Goal: Task Accomplishment & Management: Complete application form

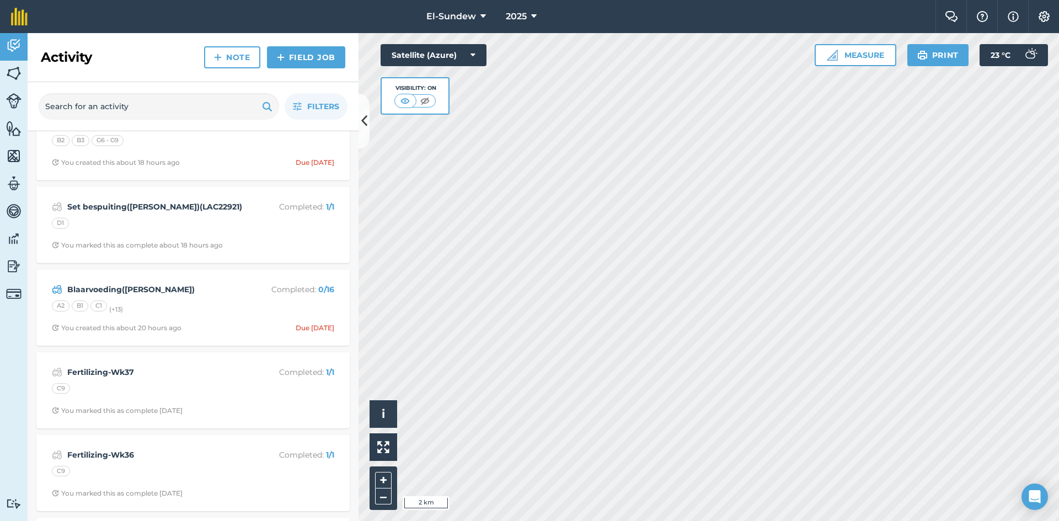
scroll to position [368, 0]
click at [300, 109] on icon "button" at bounding box center [297, 107] width 8 height 8
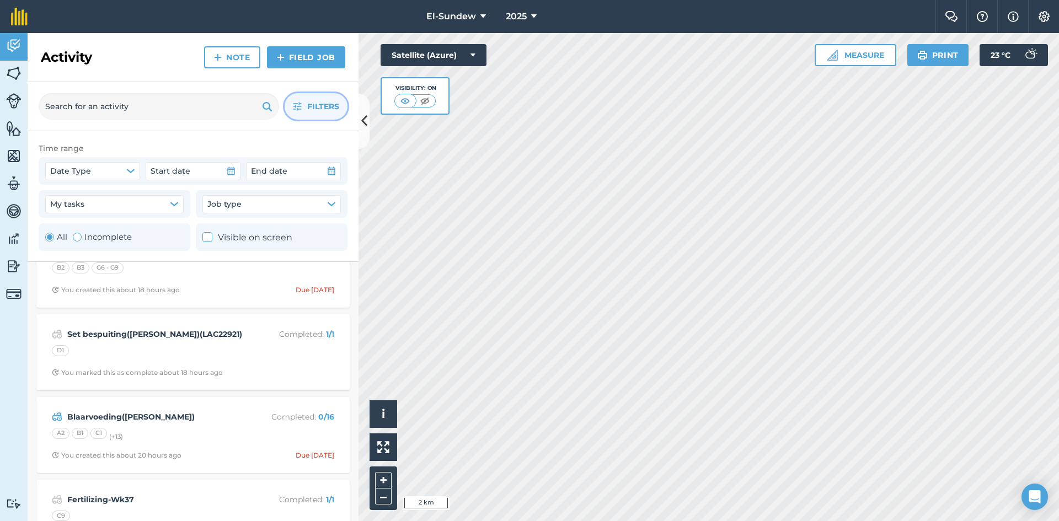
click at [92, 240] on label "Incomplete" at bounding box center [102, 237] width 59 height 13
radio input "false"
radio input "true"
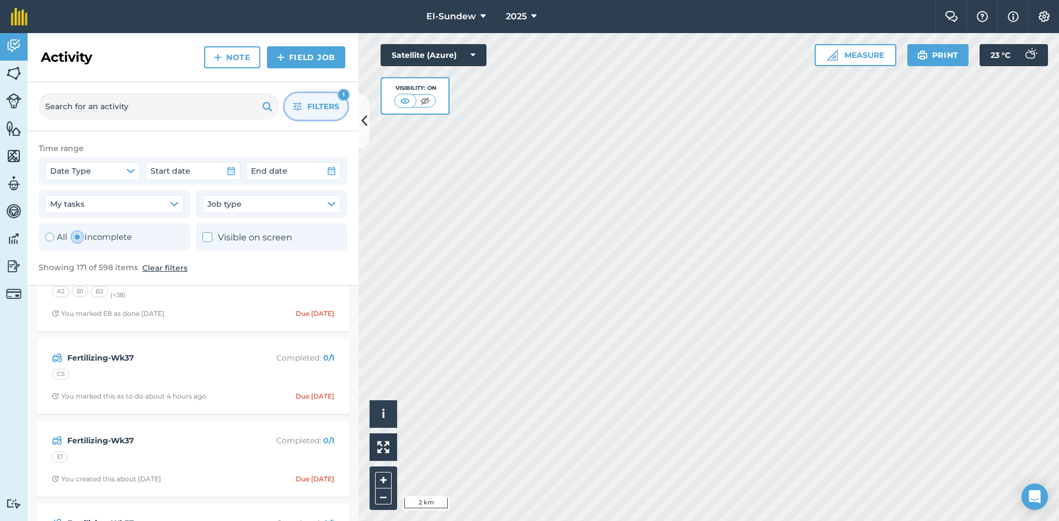
click at [295, 105] on icon "button" at bounding box center [297, 107] width 8 height 8
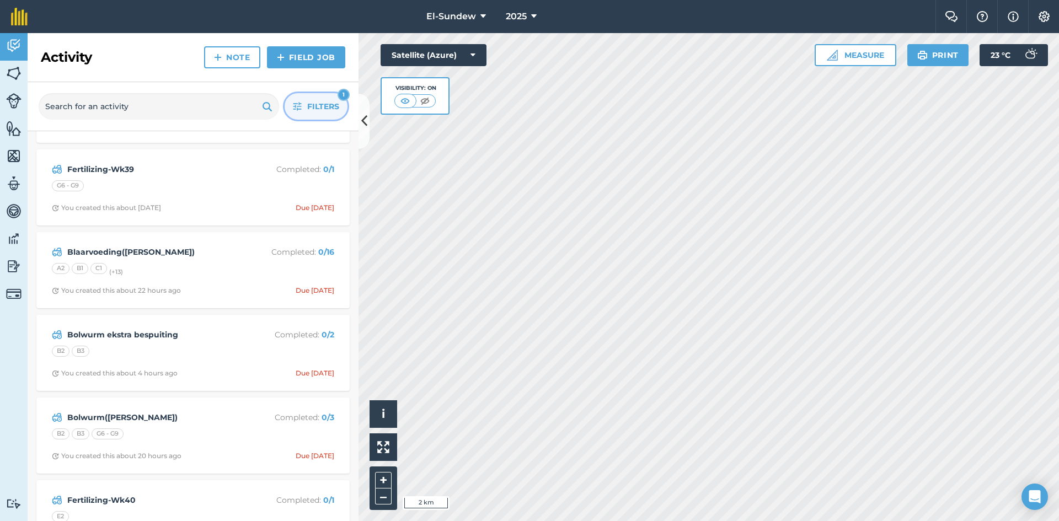
scroll to position [9657, 0]
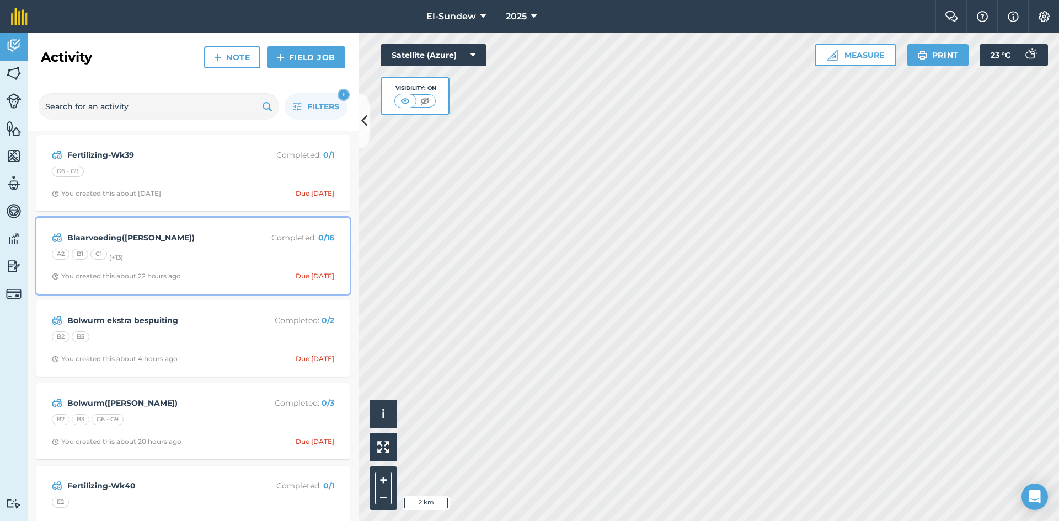
click at [209, 266] on div "Blaarvoeding([PERSON_NAME]) Completed : 0 / 16 A2 B1 C1 (+ 13 ) You created thi…" at bounding box center [193, 255] width 300 height 63
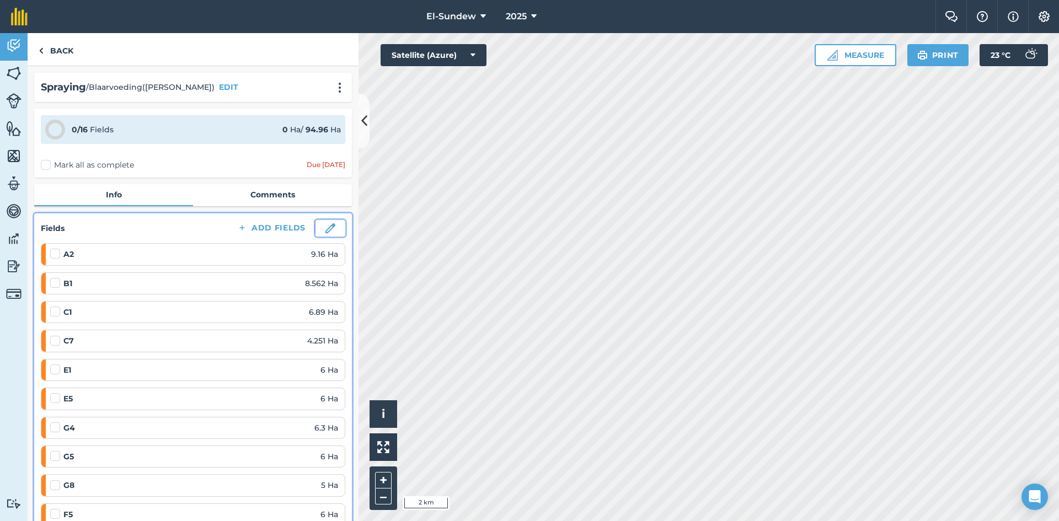
click at [325, 228] on img at bounding box center [330, 228] width 10 height 10
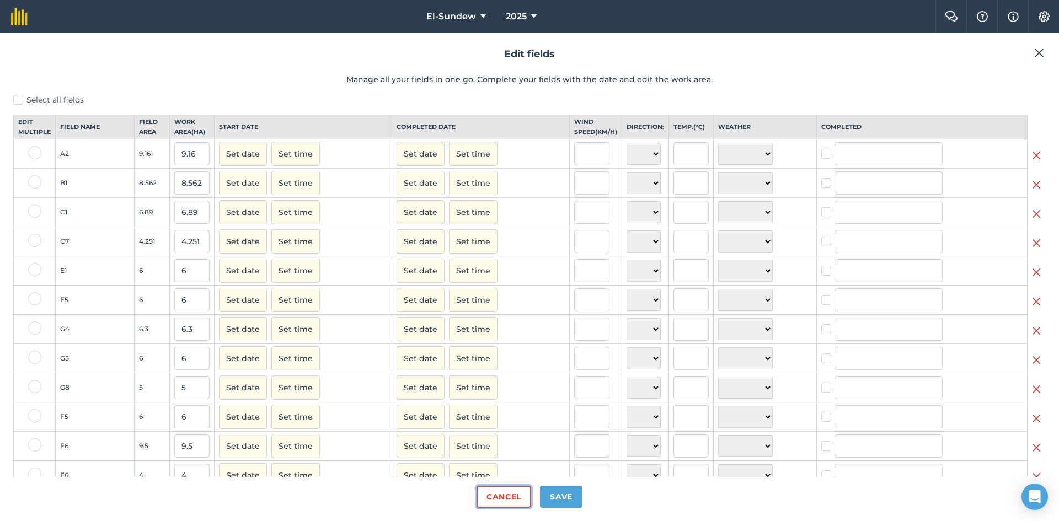
click at [526, 490] on button "Cancel" at bounding box center [503, 497] width 55 height 22
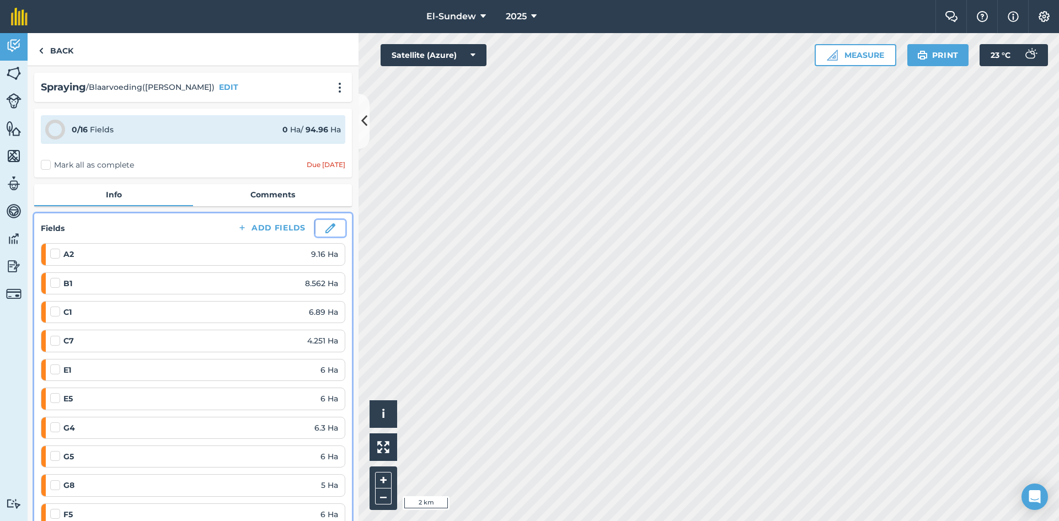
click at [325, 227] on img at bounding box center [330, 228] width 10 height 10
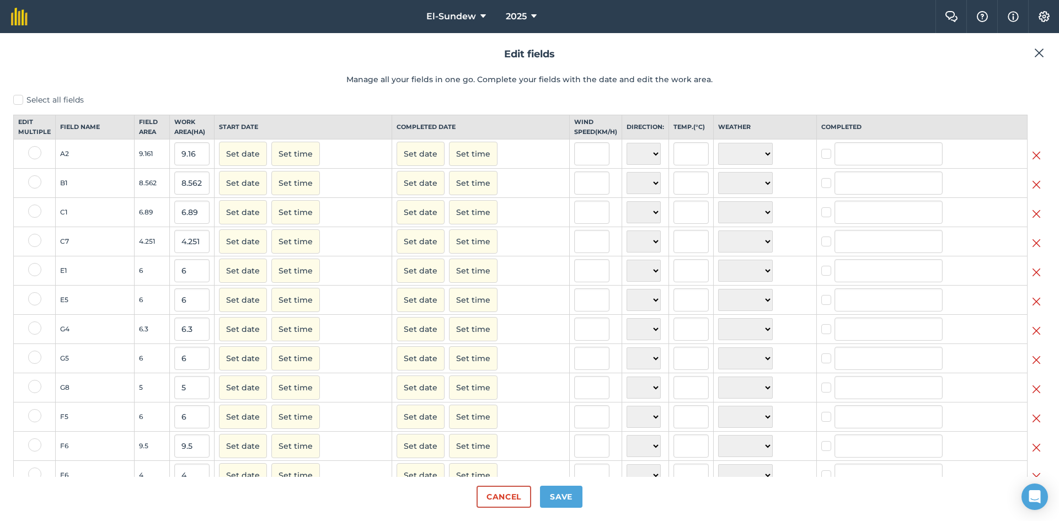
click at [34, 335] on label at bounding box center [34, 327] width 13 height 13
click at [34, 329] on input "checkbox" at bounding box center [31, 324] width 7 height 7
checkbox input "true"
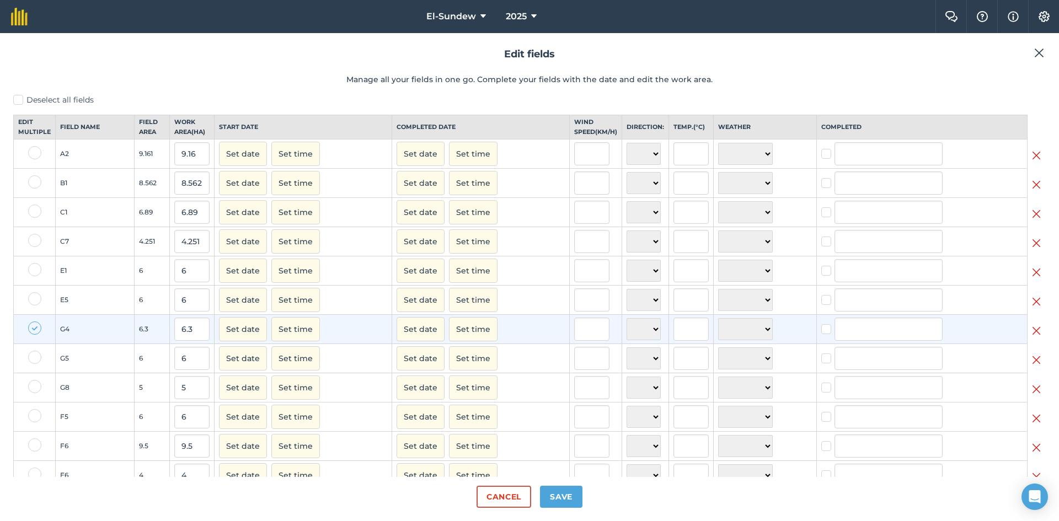
click at [35, 364] on label at bounding box center [34, 357] width 13 height 13
click at [35, 358] on input "checkbox" at bounding box center [31, 354] width 7 height 7
checkbox input "true"
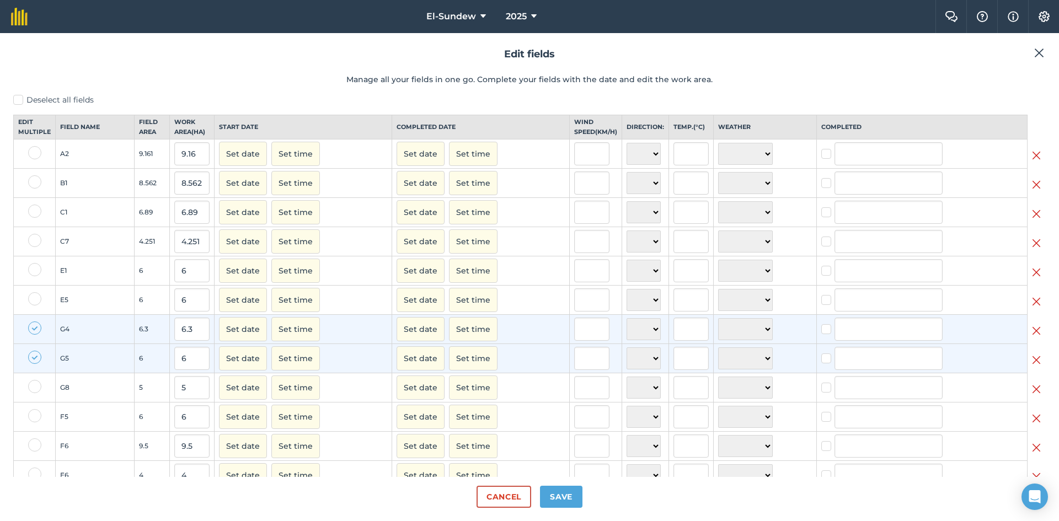
click at [34, 393] on label at bounding box center [34, 386] width 13 height 13
click at [34, 387] on input "checkbox" at bounding box center [31, 383] width 7 height 7
checkbox input "true"
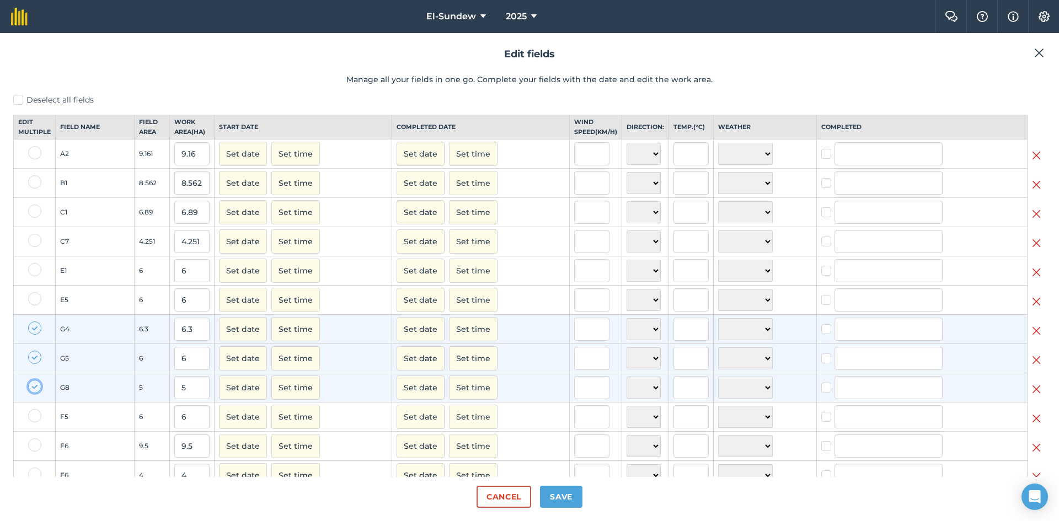
scroll to position [153, 0]
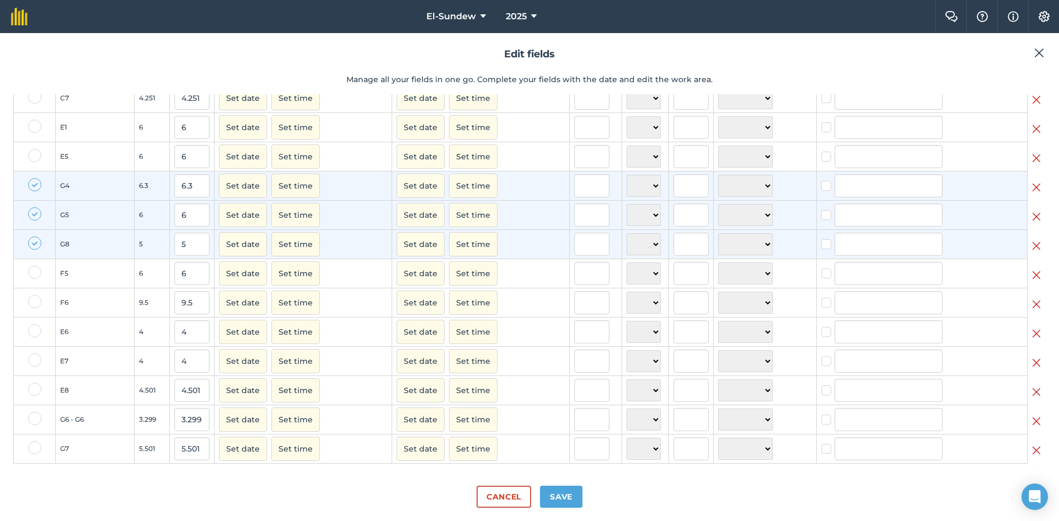
click at [34, 416] on label at bounding box center [34, 418] width 13 height 13
click at [34, 416] on input "checkbox" at bounding box center [31, 415] width 7 height 7
checkbox input "true"
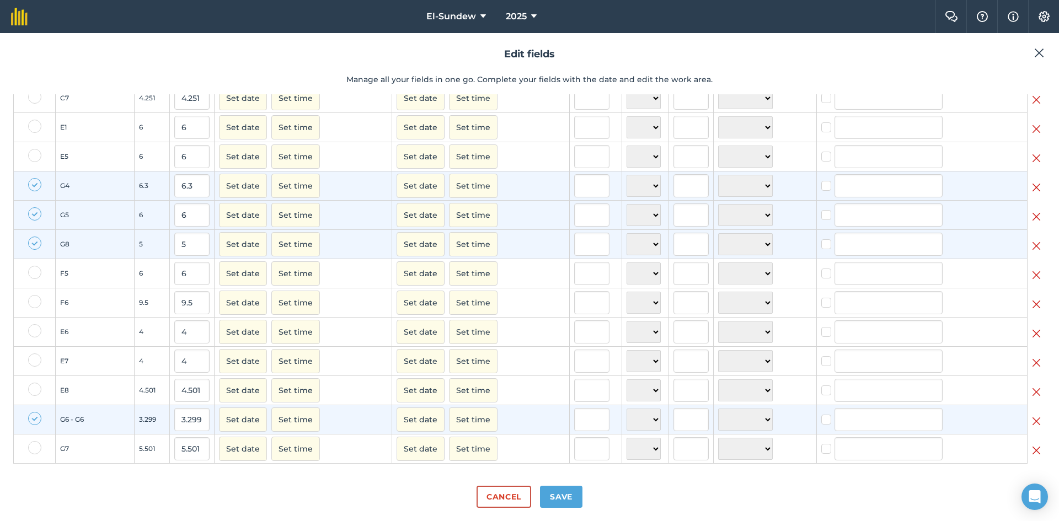
click at [33, 443] on label at bounding box center [34, 447] width 13 height 13
click at [33, 443] on input "checkbox" at bounding box center [31, 444] width 7 height 7
checkbox input "true"
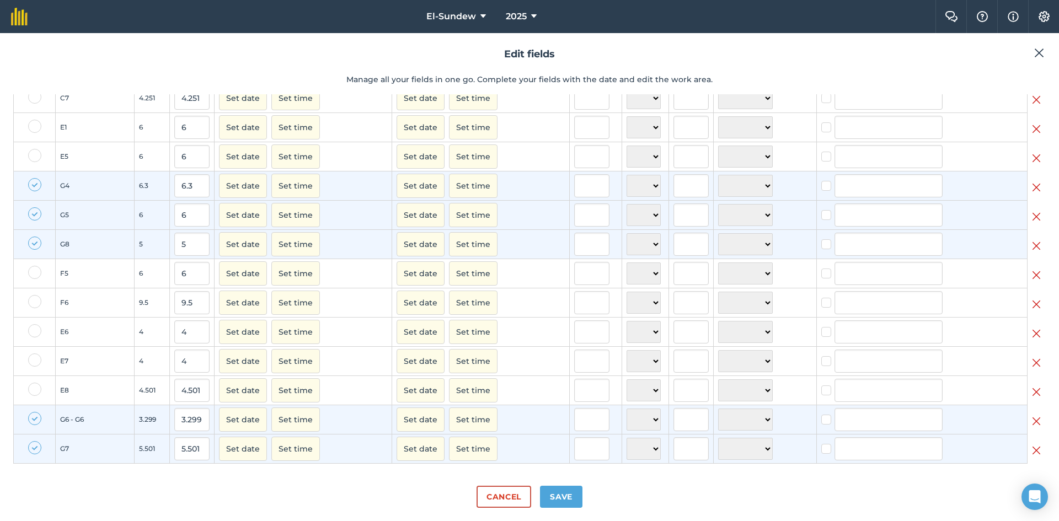
click at [1032, 446] on img at bounding box center [1036, 450] width 9 height 13
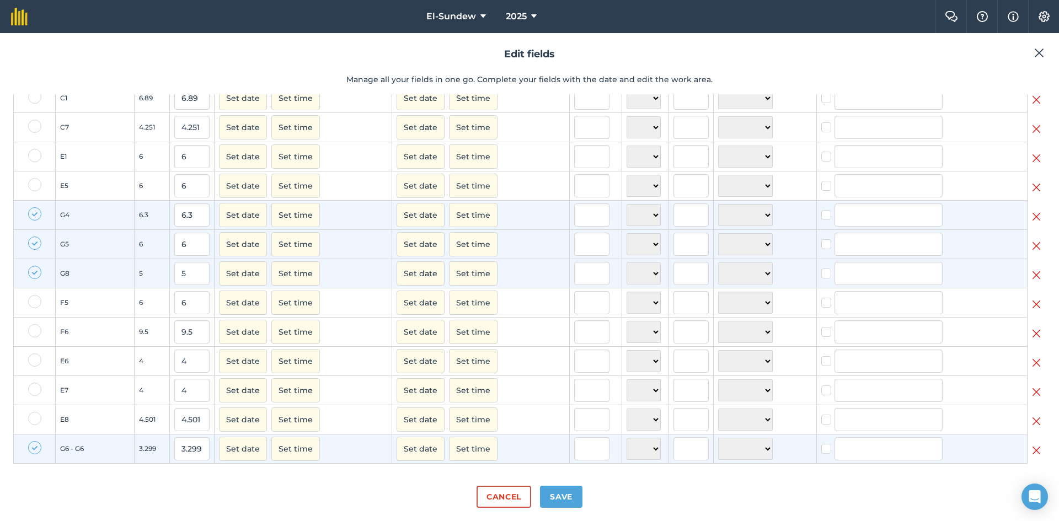
scroll to position [124, 0]
click at [1032, 446] on img at bounding box center [1036, 450] width 9 height 13
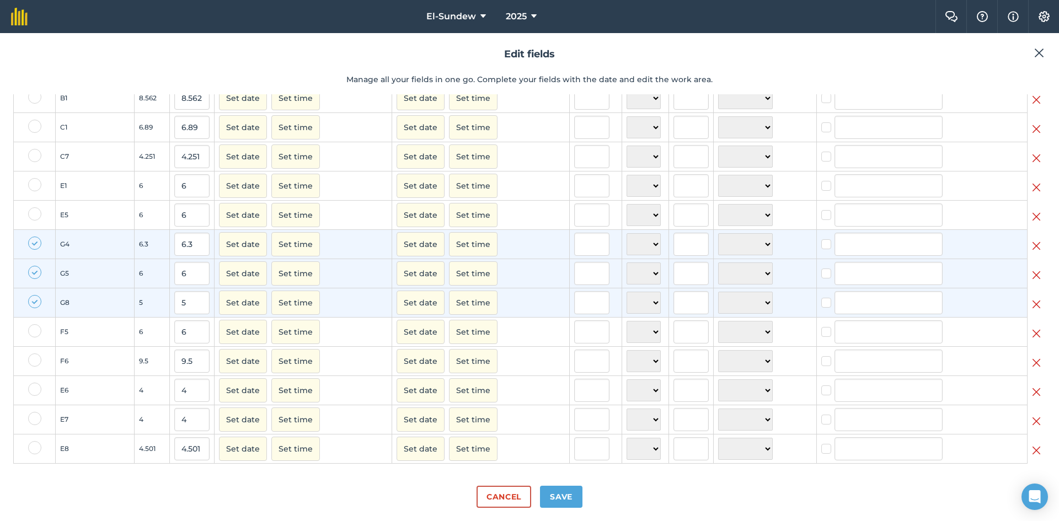
scroll to position [95, 0]
click at [1032, 306] on img at bounding box center [1036, 304] width 9 height 13
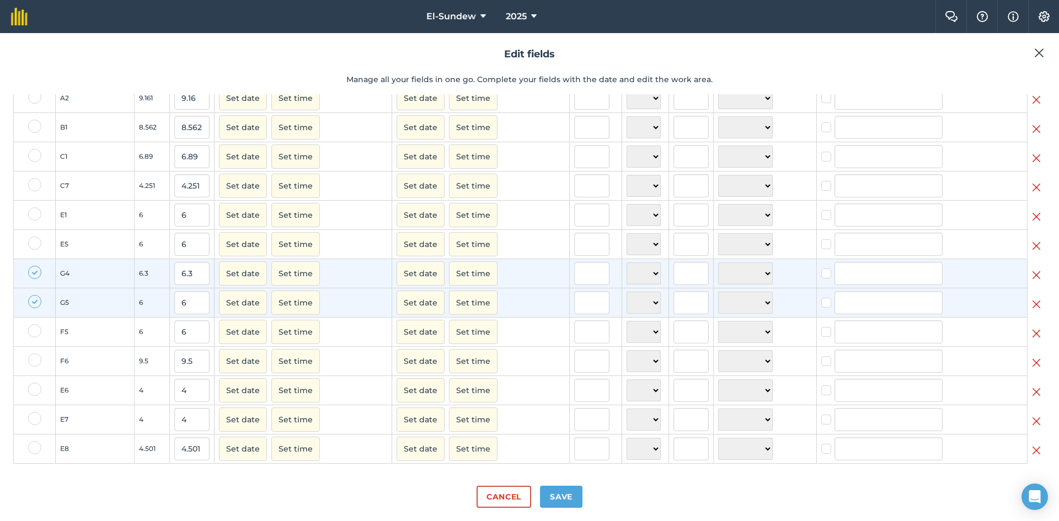
click at [1032, 303] on img at bounding box center [1036, 304] width 9 height 13
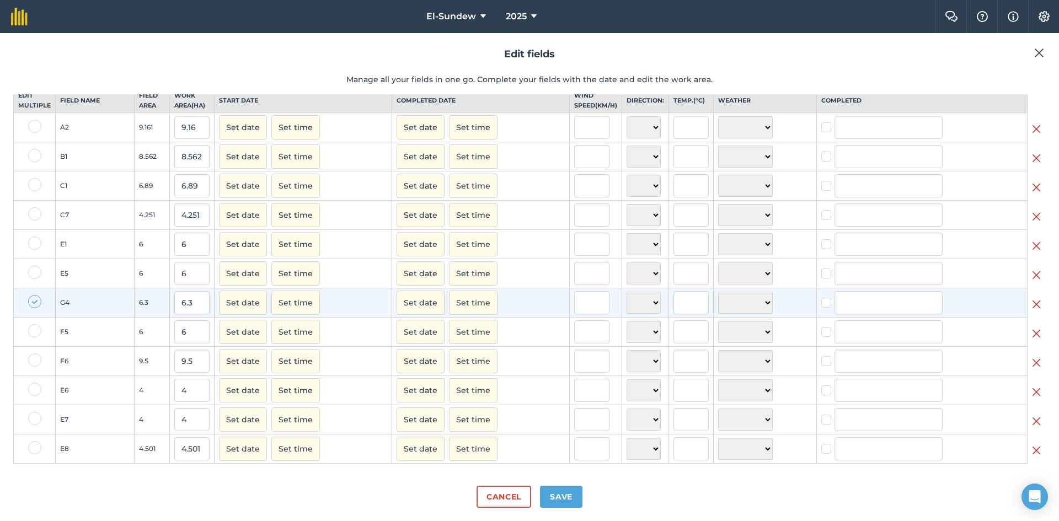
click at [1032, 303] on img at bounding box center [1036, 304] width 9 height 13
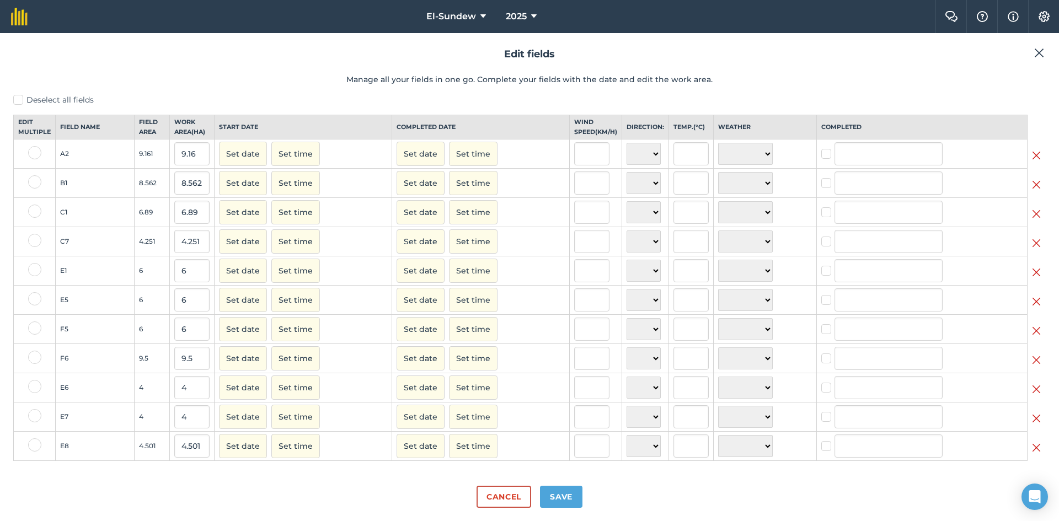
scroll to position [7, 0]
click at [565, 492] on button "Save" at bounding box center [561, 497] width 42 height 22
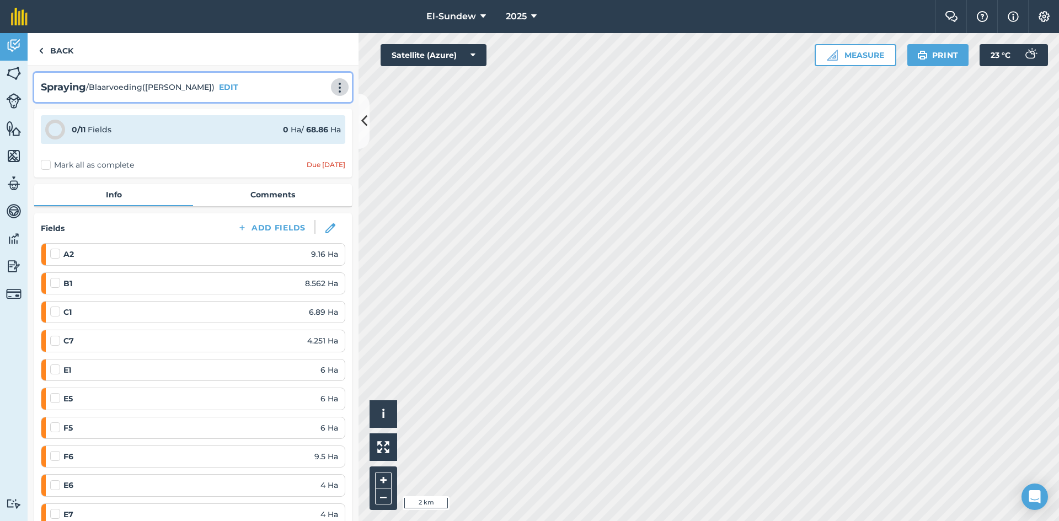
click at [335, 88] on img at bounding box center [339, 87] width 13 height 11
click at [308, 109] on link "Print" at bounding box center [316, 111] width 71 height 22
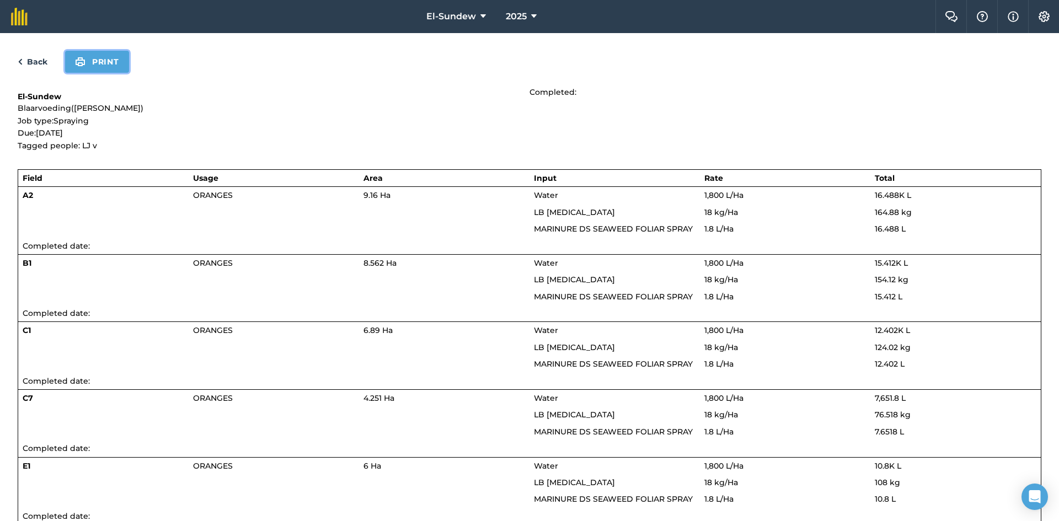
click at [117, 65] on button "Print" at bounding box center [97, 62] width 64 height 22
click at [41, 57] on link "Back" at bounding box center [33, 61] width 30 height 13
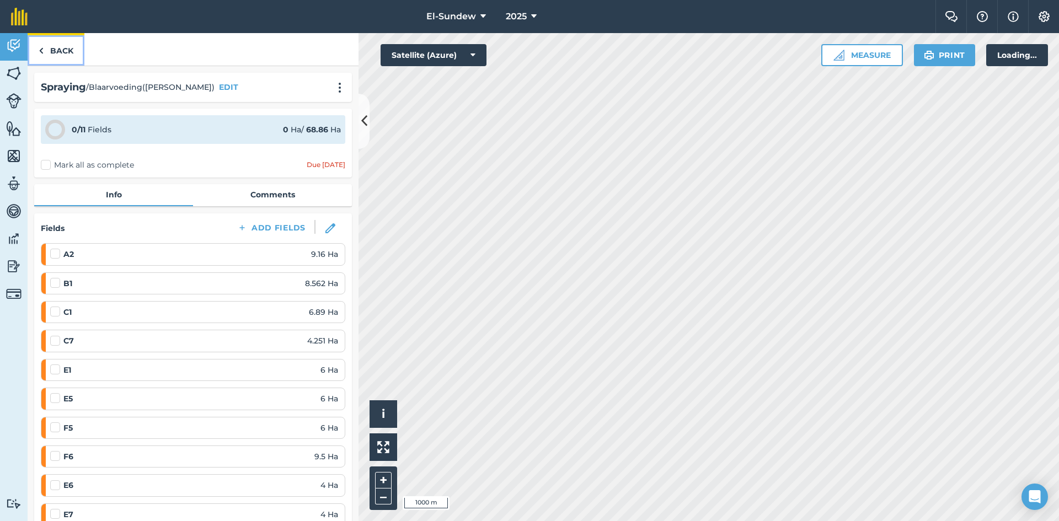
click at [46, 57] on link "Back" at bounding box center [56, 49] width 57 height 33
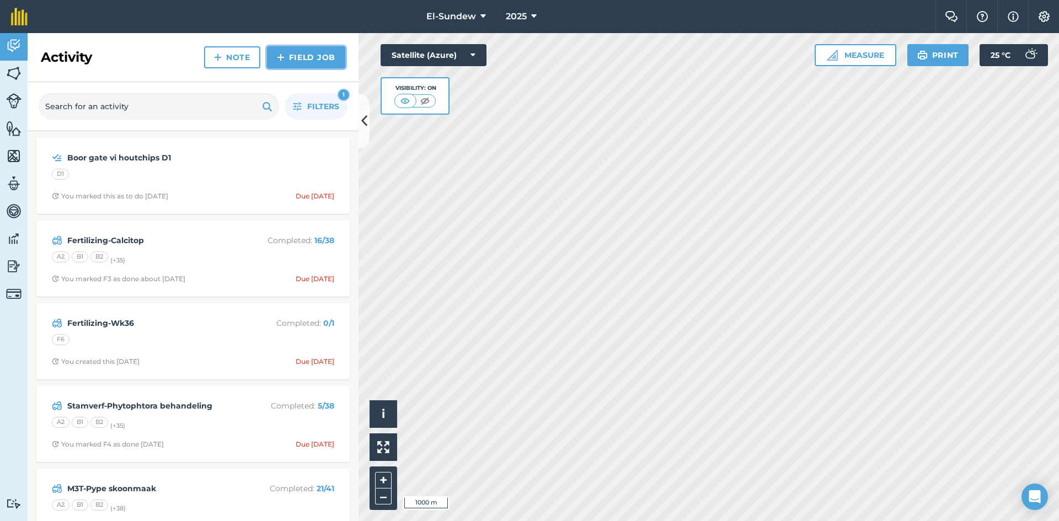
click at [287, 53] on link "Field Job" at bounding box center [306, 57] width 78 height 22
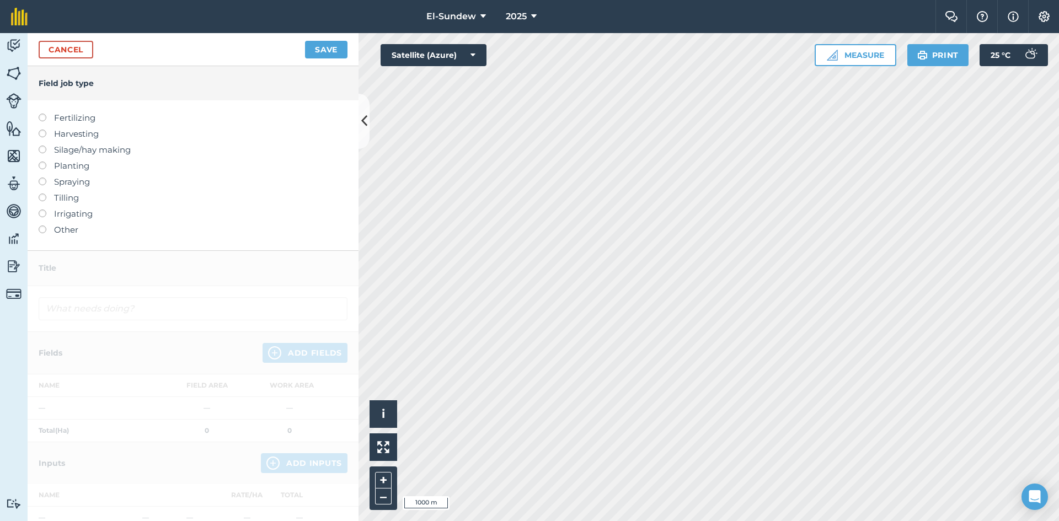
click at [71, 182] on label "Spraying" at bounding box center [193, 181] width 309 height 13
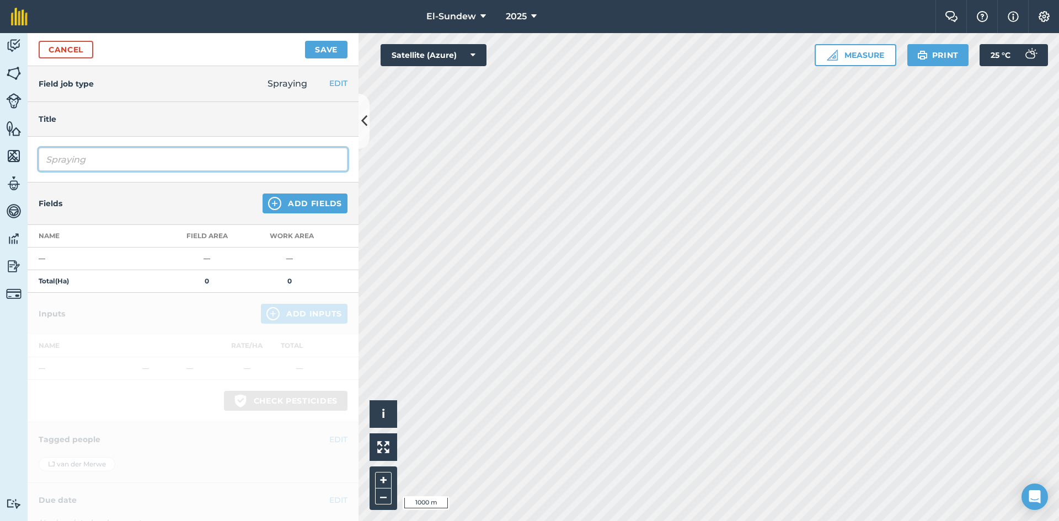
click at [141, 166] on input "Spraying" at bounding box center [193, 159] width 309 height 23
type input "Blaarvoeding([PERSON_NAME]) & Bolwurm ekstra"
click at [268, 205] on img at bounding box center [274, 203] width 13 height 13
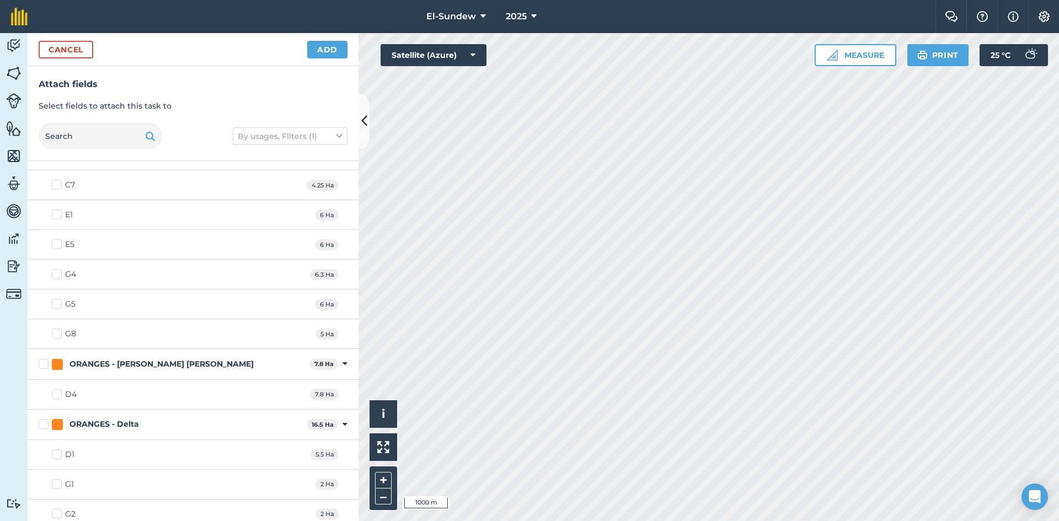
scroll to position [919, 0]
click at [58, 271] on label "G4" at bounding box center [64, 273] width 24 height 12
click at [58, 271] on input "G4" at bounding box center [55, 270] width 7 height 7
checkbox input "true"
click at [53, 304] on label "G5" at bounding box center [64, 303] width 24 height 12
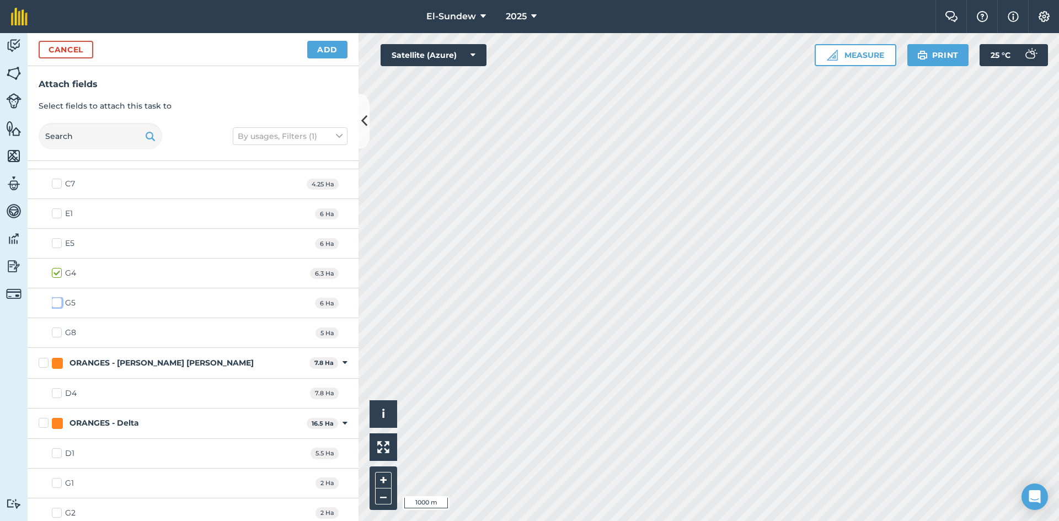
click at [53, 304] on input "G5" at bounding box center [55, 300] width 7 height 7
checkbox input "true"
click at [58, 330] on label "G8" at bounding box center [64, 333] width 24 height 12
click at [58, 330] on input "G8" at bounding box center [55, 330] width 7 height 7
checkbox input "true"
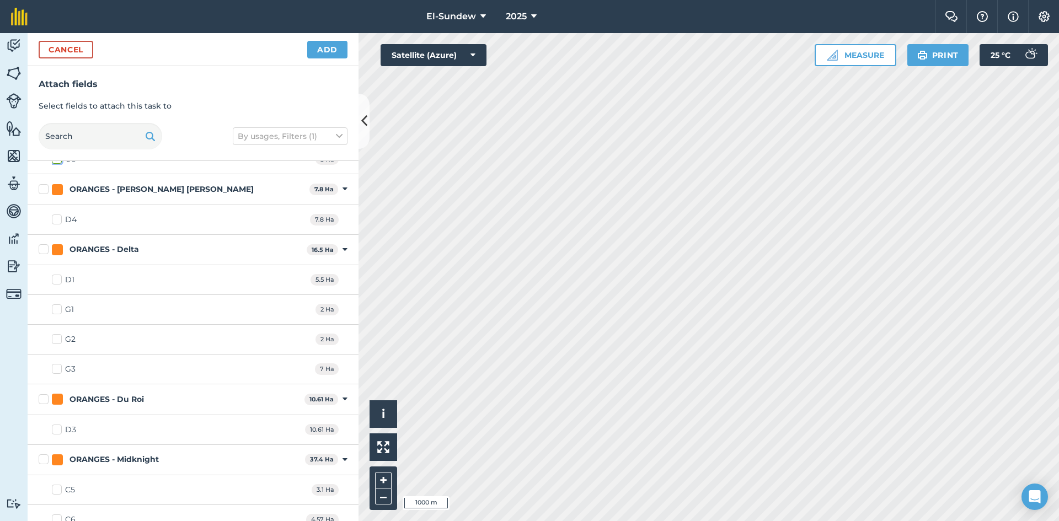
scroll to position [1103, 0]
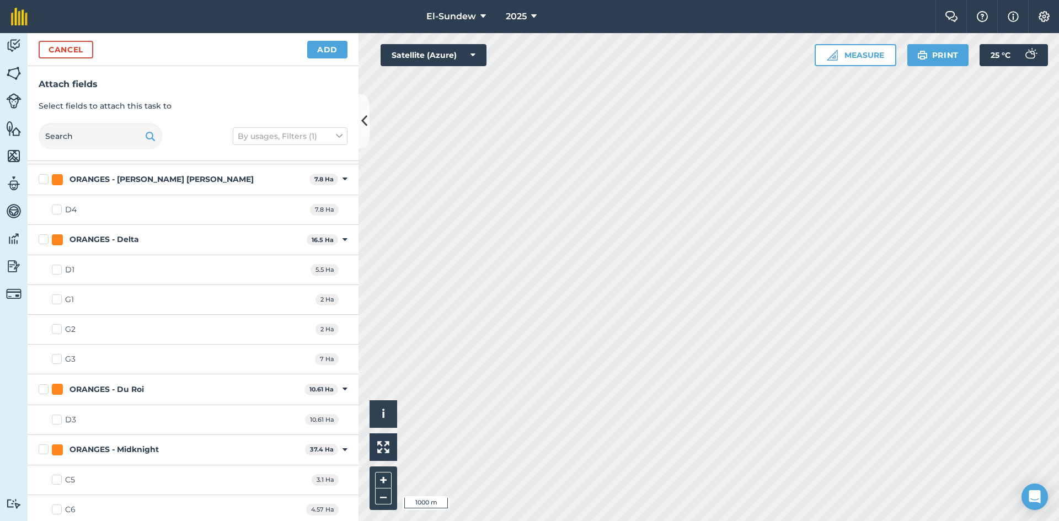
click at [57, 301] on label "G1" at bounding box center [63, 300] width 22 height 12
click at [57, 301] on input "G1" at bounding box center [55, 297] width 7 height 7
checkbox input "true"
click at [56, 332] on label "G2" at bounding box center [64, 330] width 24 height 12
click at [56, 331] on input "G2" at bounding box center [55, 327] width 7 height 7
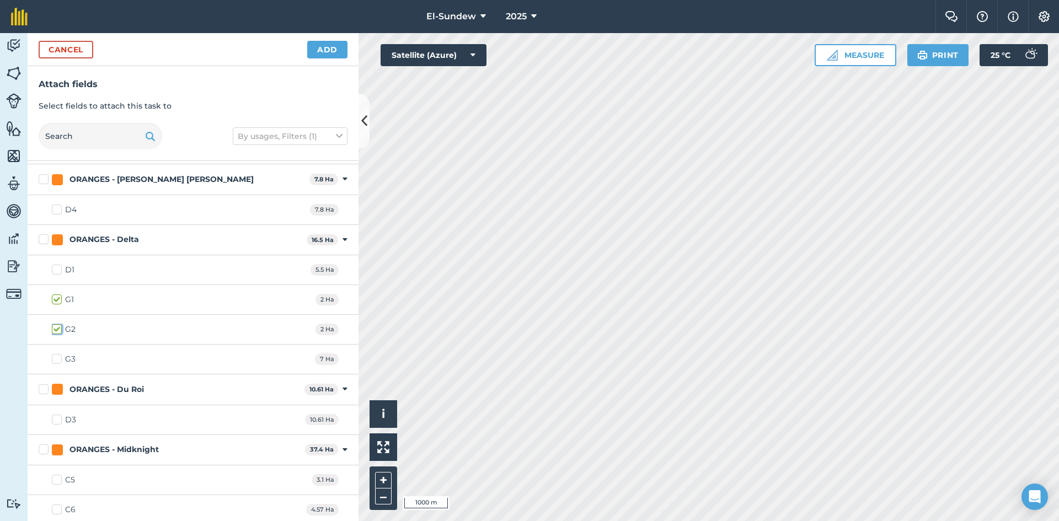
checkbox input "true"
click at [56, 364] on label "G3" at bounding box center [64, 359] width 24 height 12
click at [56, 361] on input "G3" at bounding box center [55, 356] width 7 height 7
checkbox input "true"
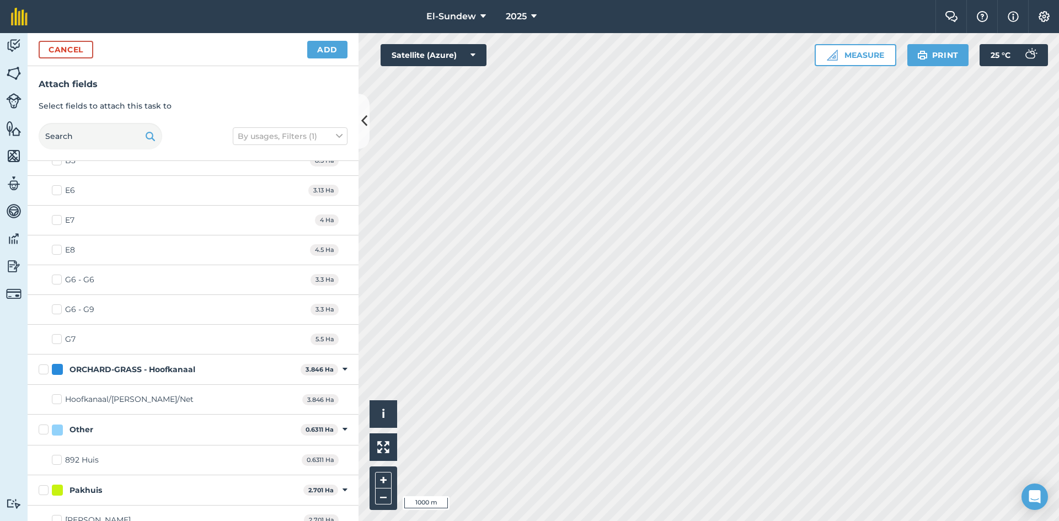
scroll to position [1826, 0]
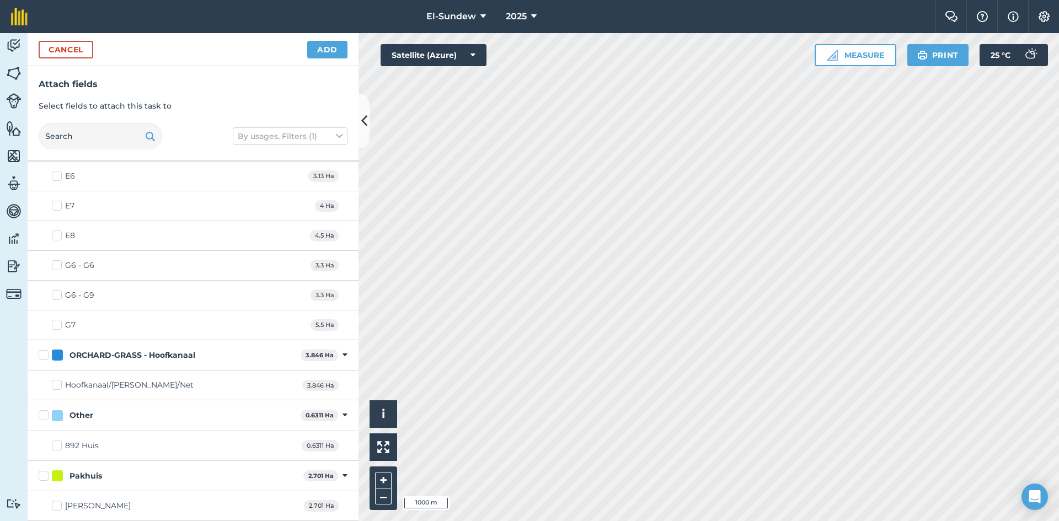
click at [55, 268] on label "G6 - G6" at bounding box center [73, 266] width 42 height 12
click at [55, 267] on input "G6 - G6" at bounding box center [55, 263] width 7 height 7
checkbox input "true"
click at [60, 326] on label "G7" at bounding box center [64, 325] width 24 height 12
click at [59, 326] on input "G7" at bounding box center [55, 322] width 7 height 7
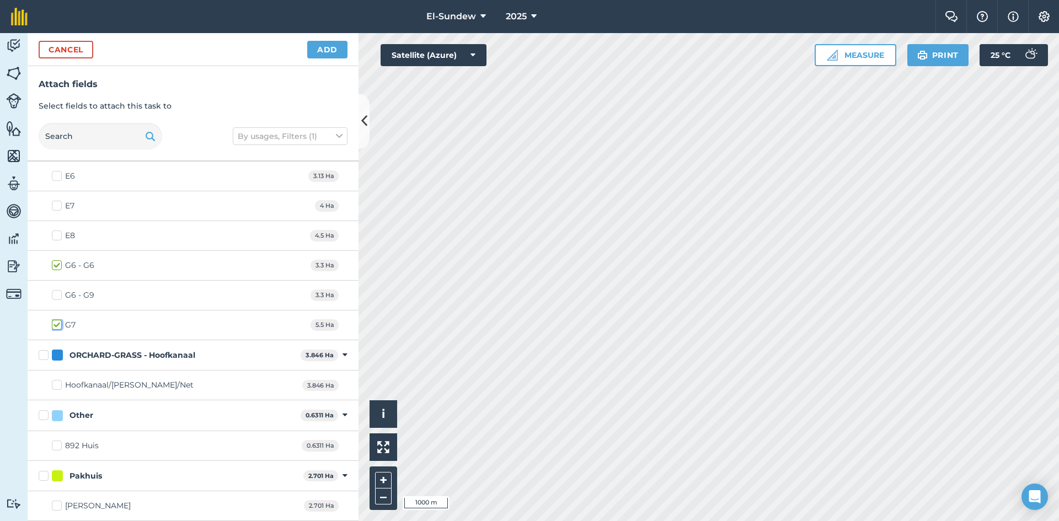
checkbox input "true"
click at [332, 57] on button "Add" at bounding box center [327, 50] width 40 height 18
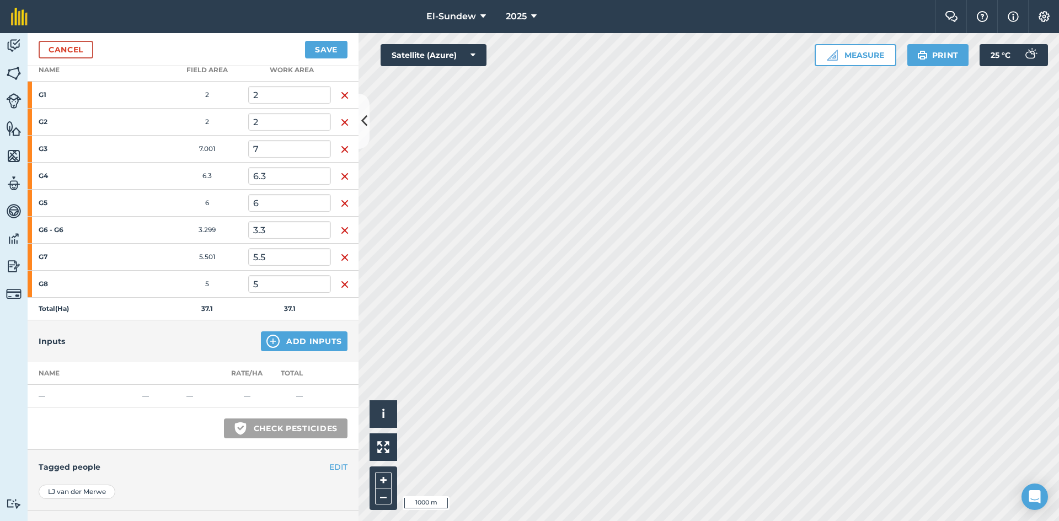
scroll to position [184, 0]
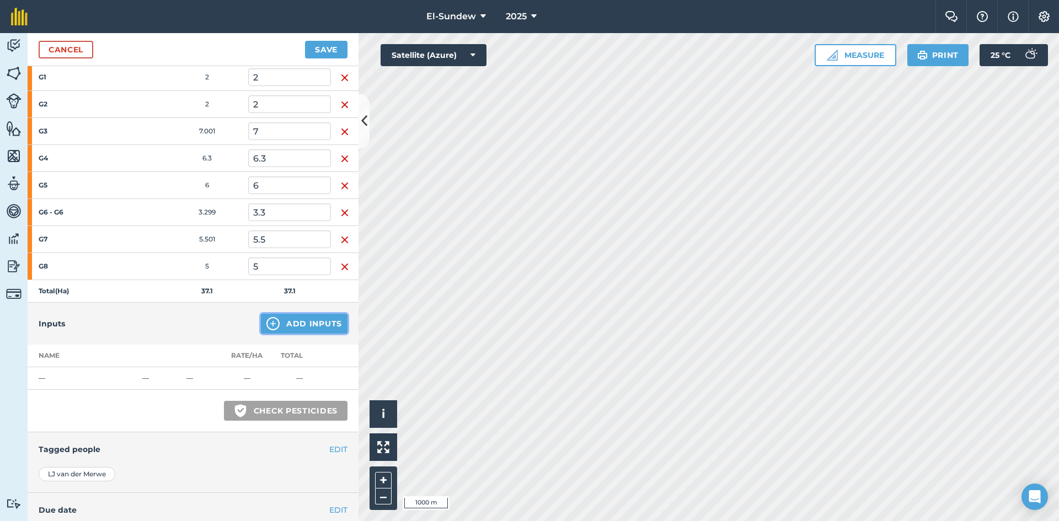
click at [270, 327] on img at bounding box center [272, 323] width 13 height 13
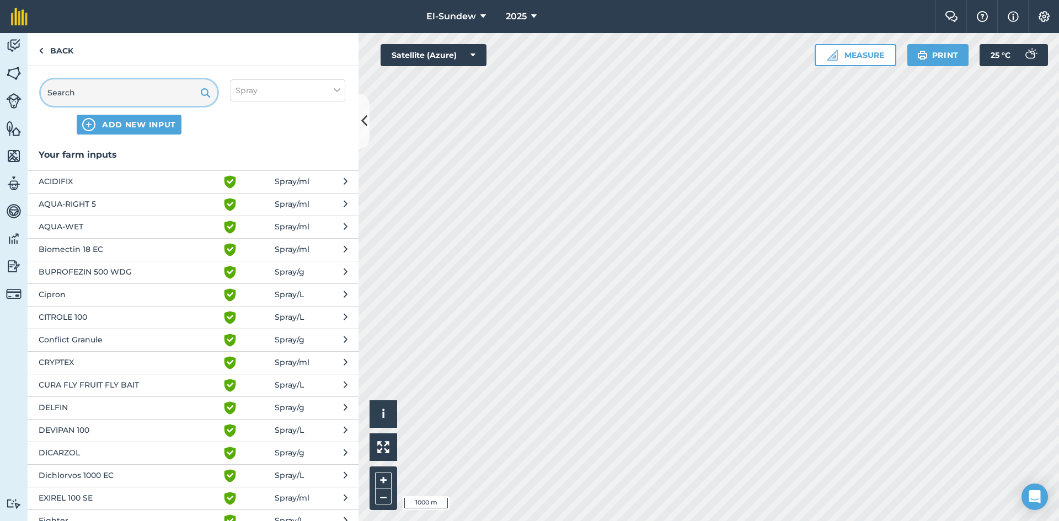
click at [129, 81] on input "text" at bounding box center [129, 92] width 176 height 26
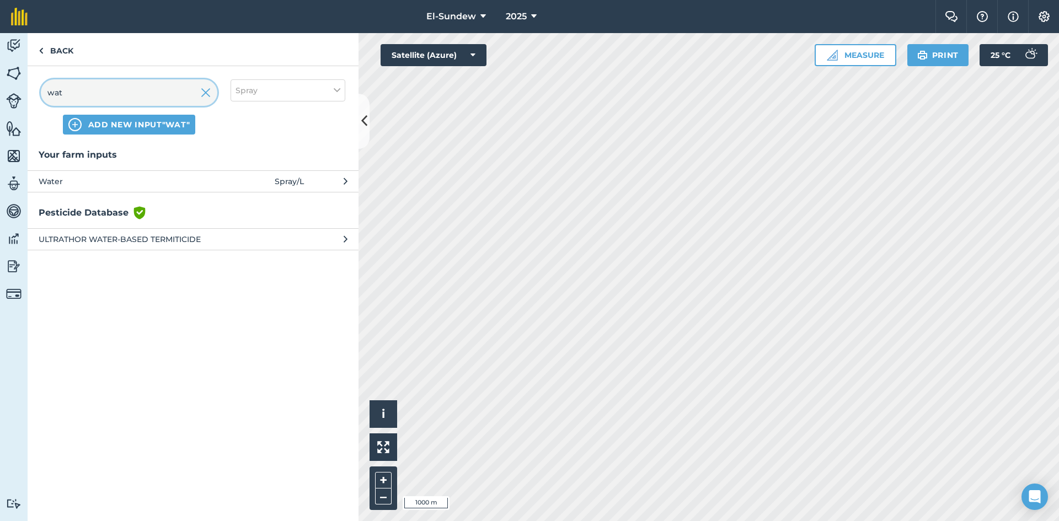
type input "wat"
click at [167, 180] on span "Water" at bounding box center [129, 181] width 180 height 12
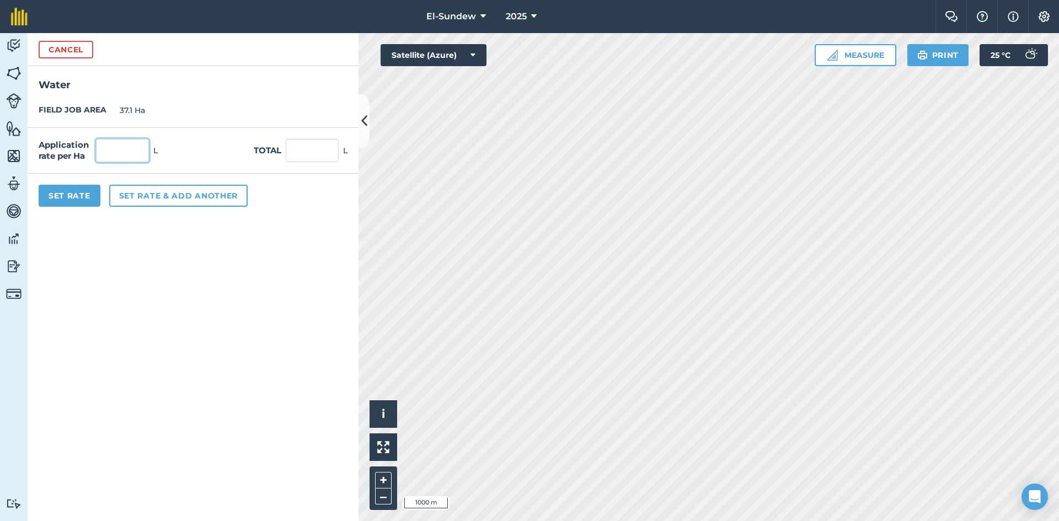
click at [132, 159] on input "text" at bounding box center [122, 150] width 53 height 23
type input "1,800"
type input "66,780"
click at [161, 190] on button "Set rate & add another" at bounding box center [178, 196] width 138 height 22
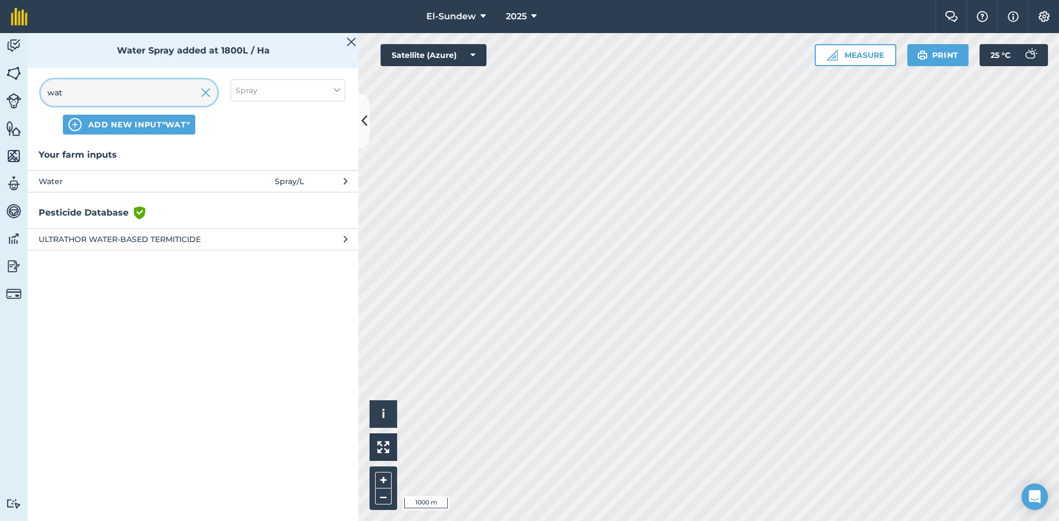
click at [144, 95] on input "wat" at bounding box center [129, 92] width 176 height 26
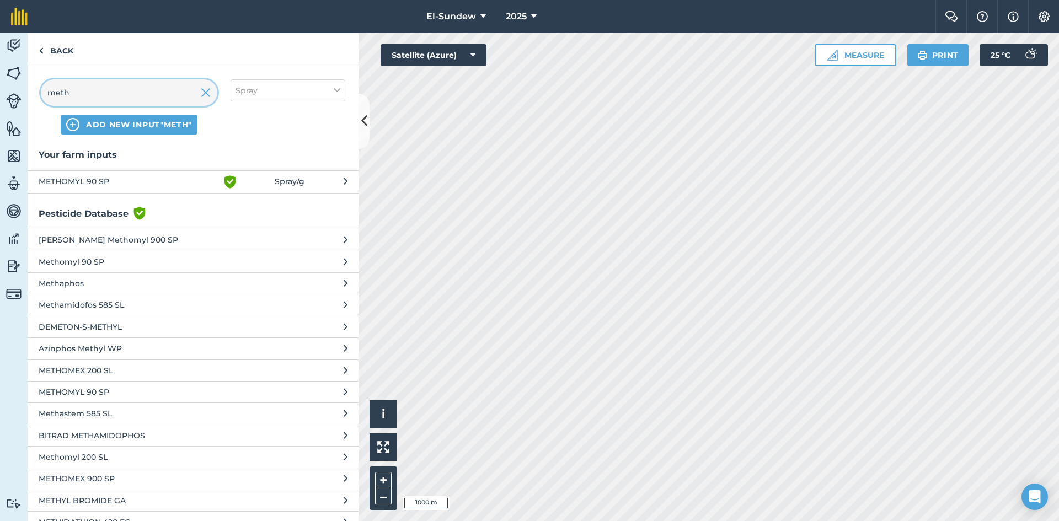
type input "meth"
click at [166, 183] on span "METHOMYL 90 SP" at bounding box center [129, 181] width 180 height 13
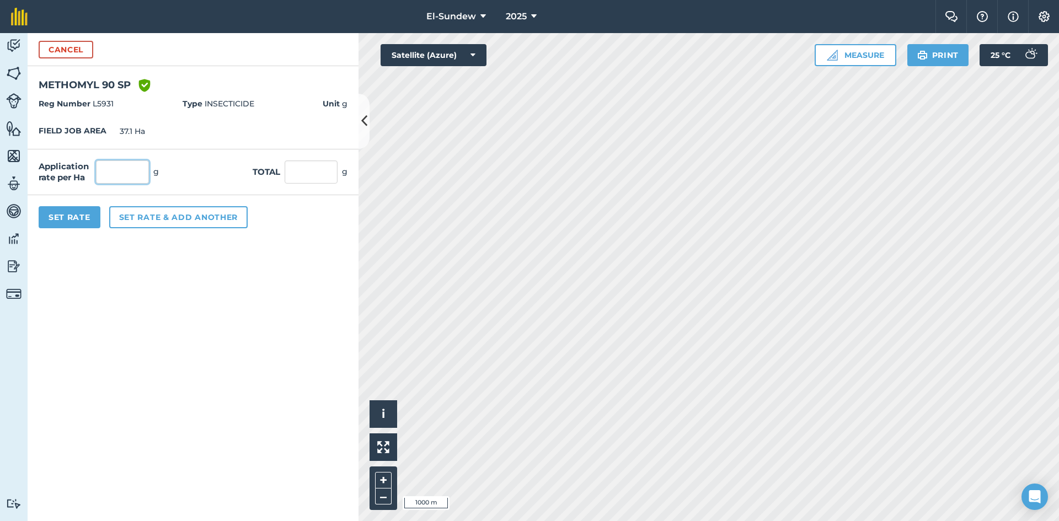
click at [142, 167] on input "text" at bounding box center [122, 171] width 53 height 23
type input "900"
type input "33,390"
click at [205, 221] on button "Set rate & add another" at bounding box center [178, 217] width 138 height 22
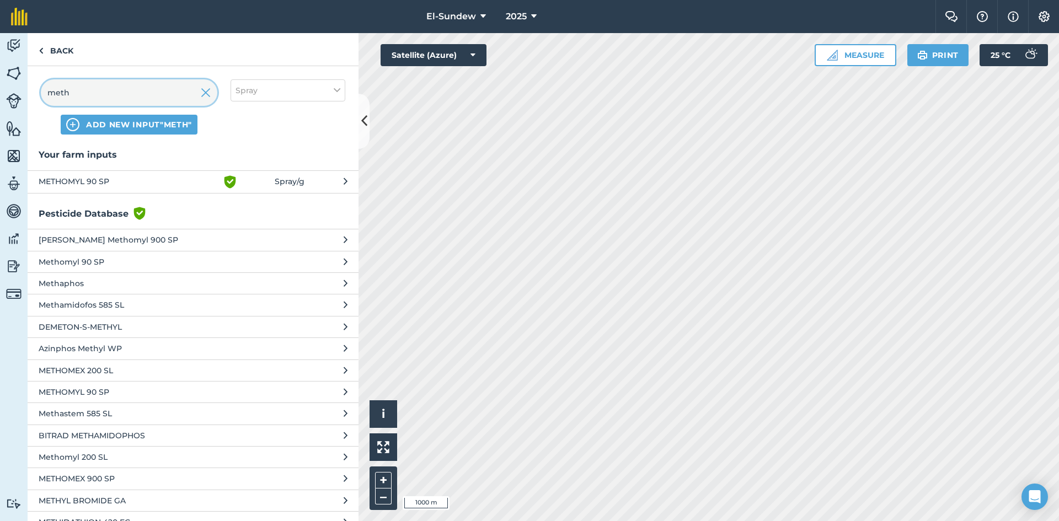
click at [145, 90] on input "meth" at bounding box center [129, 92] width 176 height 26
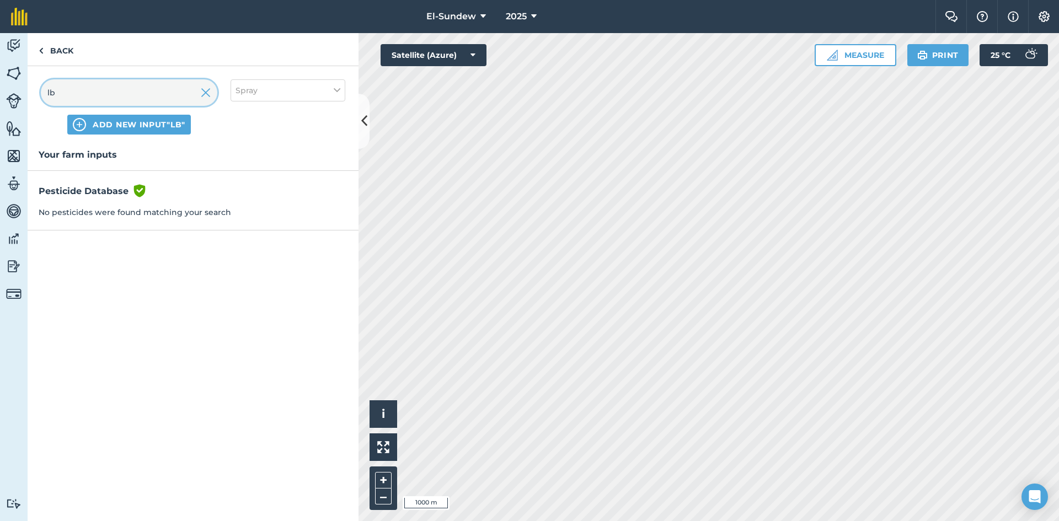
type input "lb"
click at [280, 94] on button "Spray" at bounding box center [288, 90] width 115 height 22
click at [269, 129] on label "Fertilizer" at bounding box center [287, 133] width 105 height 12
click at [243, 129] on input "Fertilizer" at bounding box center [238, 130] width 7 height 7
checkbox input "true"
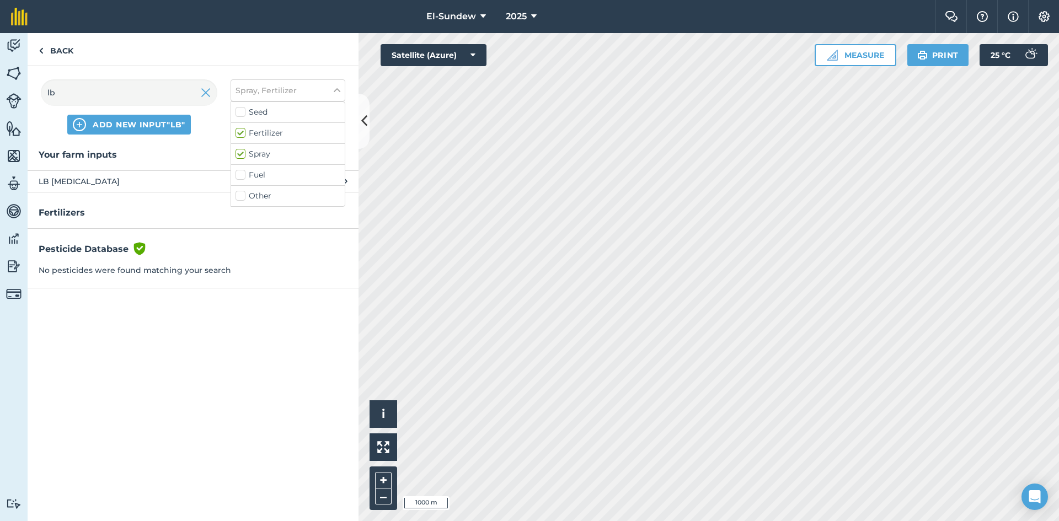
click at [121, 186] on span "LB [MEDICAL_DATA]" at bounding box center [129, 181] width 180 height 12
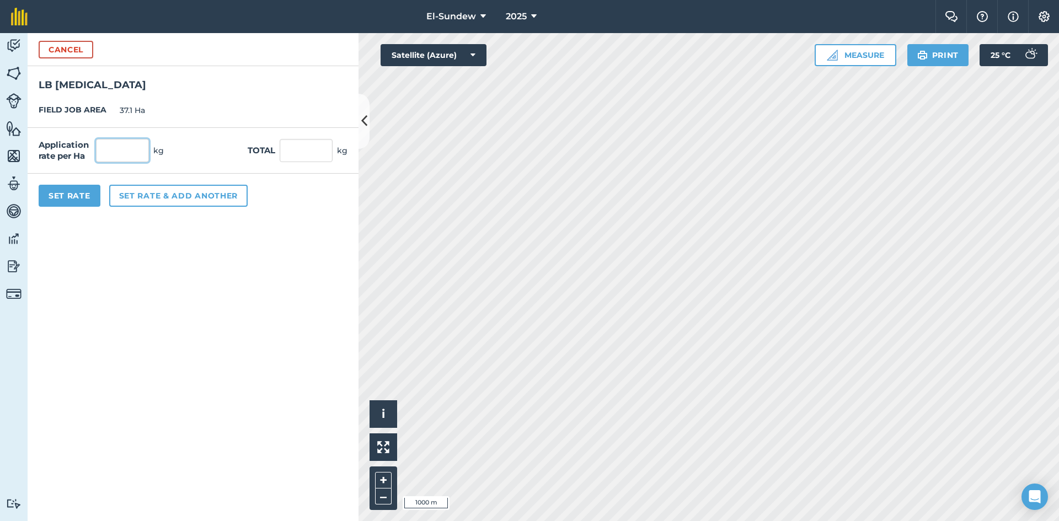
click at [137, 151] on input "text" at bounding box center [122, 150] width 53 height 23
type input "18"
type input "667.8"
click at [147, 202] on button "Set rate & add another" at bounding box center [178, 196] width 138 height 22
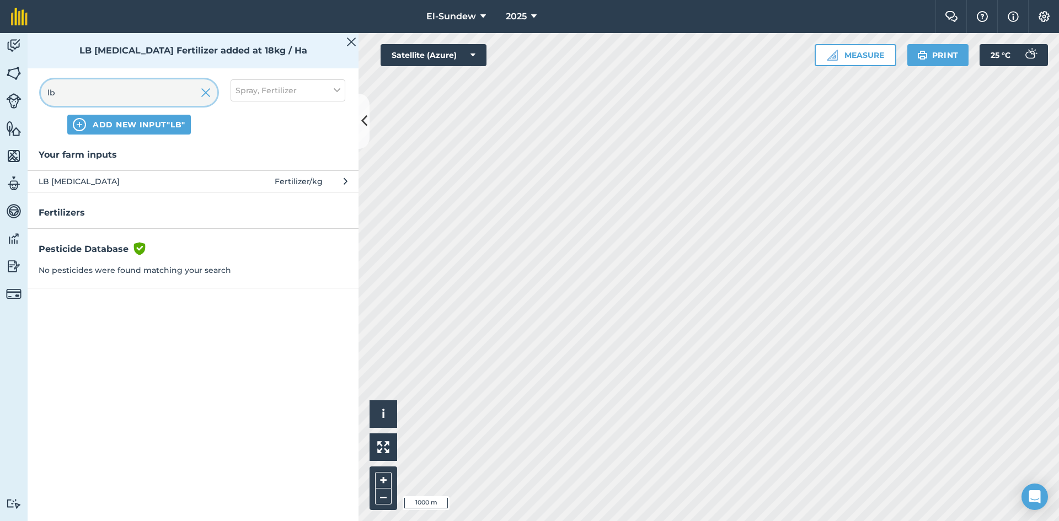
click at [152, 93] on input "lb" at bounding box center [129, 92] width 176 height 26
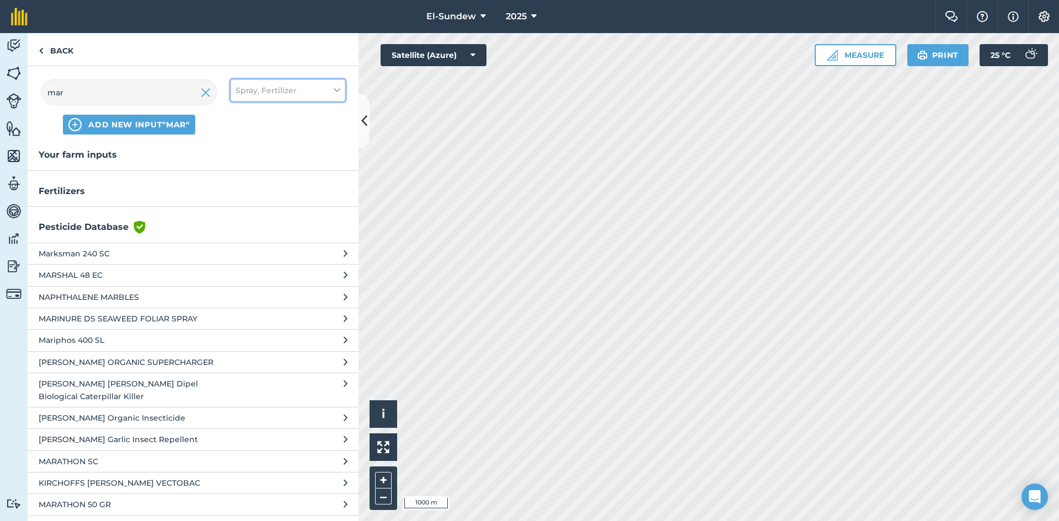
click at [309, 90] on button "Spray, Fertilizer" at bounding box center [288, 90] width 115 height 22
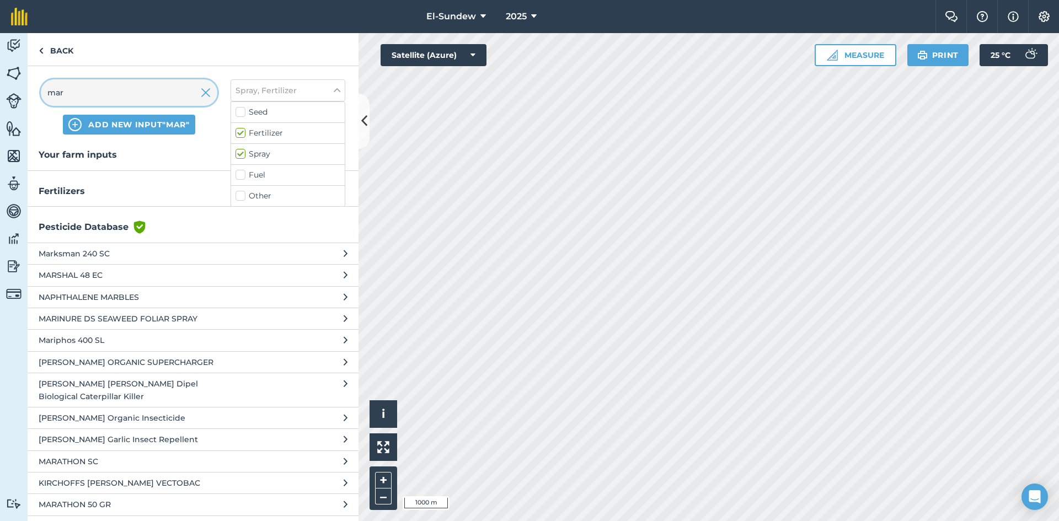
click at [122, 93] on input "mar" at bounding box center [129, 92] width 176 height 26
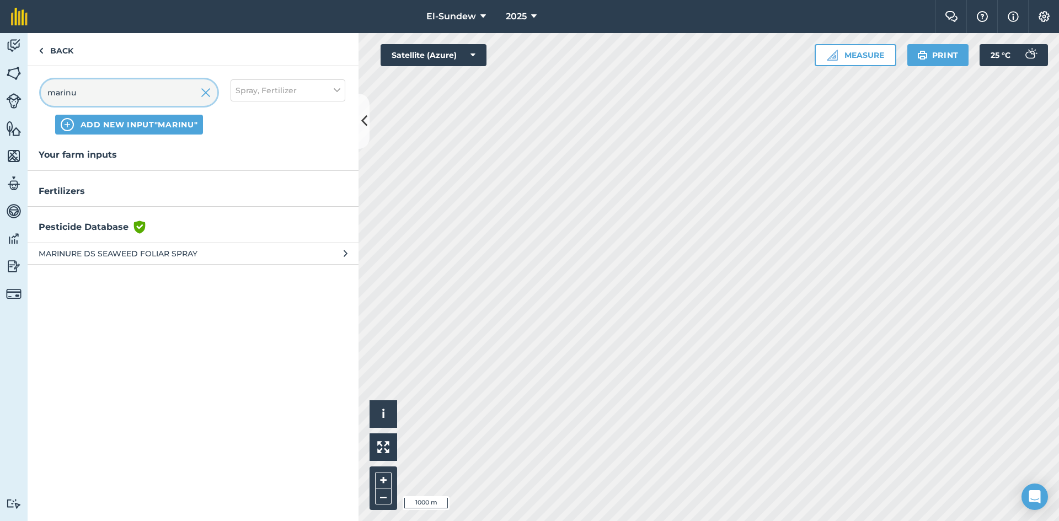
type input "marinu"
click at [203, 260] on span "MARINURE DS SEAWEED FOLIAR SPRAY" at bounding box center [129, 254] width 180 height 12
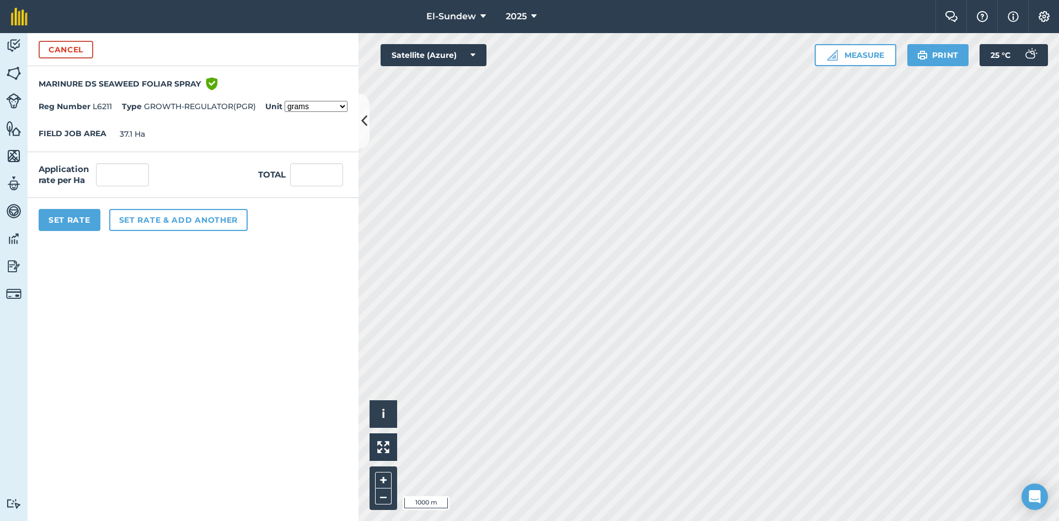
click at [342, 102] on select "grams kilograms metric tonnes millilitres litres ounces pounds US tons fluid ou…" at bounding box center [316, 106] width 63 height 11
select select "LITRES"
click at [285, 101] on select "grams kilograms metric tonnes millilitres litres ounces pounds US tons fluid ou…" at bounding box center [316, 106] width 63 height 11
click at [130, 173] on input "text" at bounding box center [122, 174] width 53 height 23
type input "1.8"
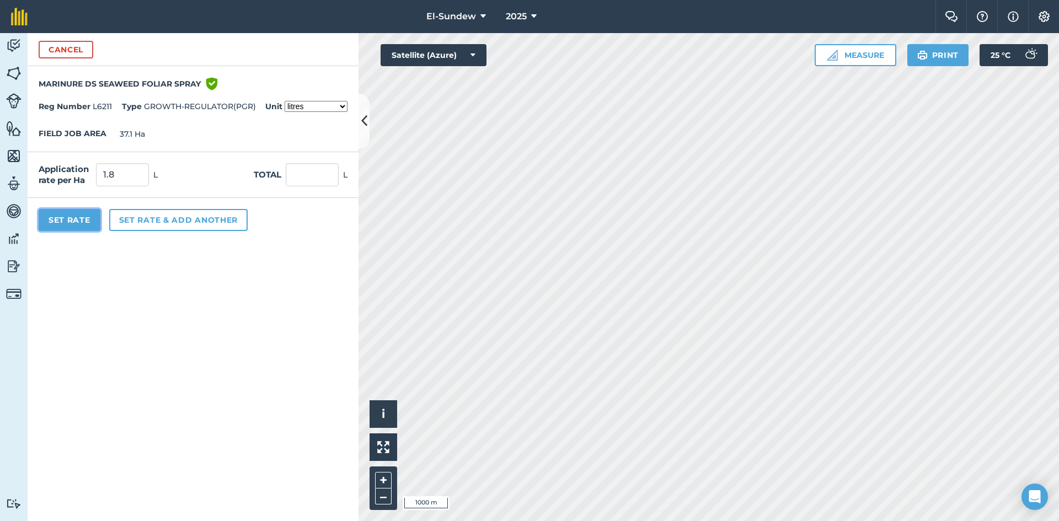
type input "66.78"
click at [63, 224] on button "Set Rate" at bounding box center [70, 220] width 62 height 22
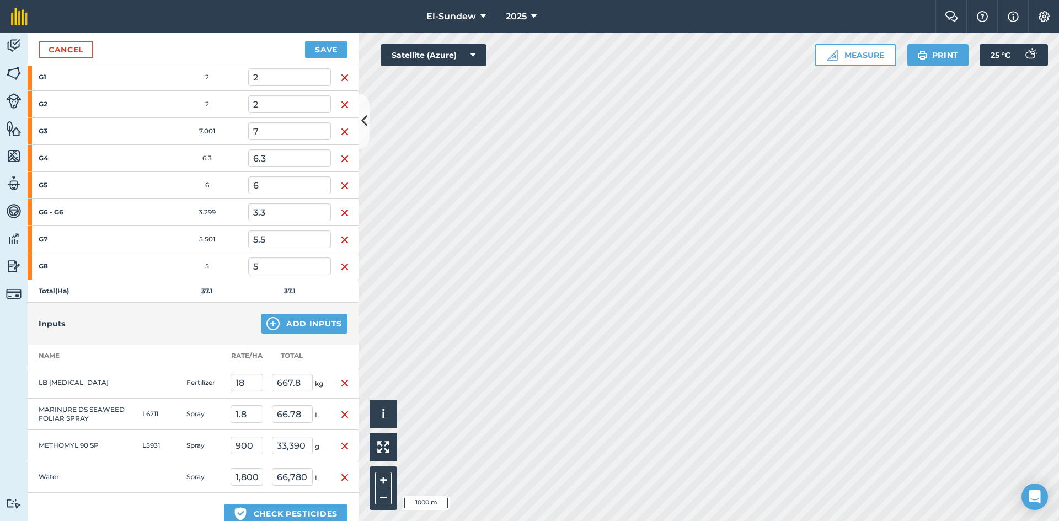
scroll to position [368, 0]
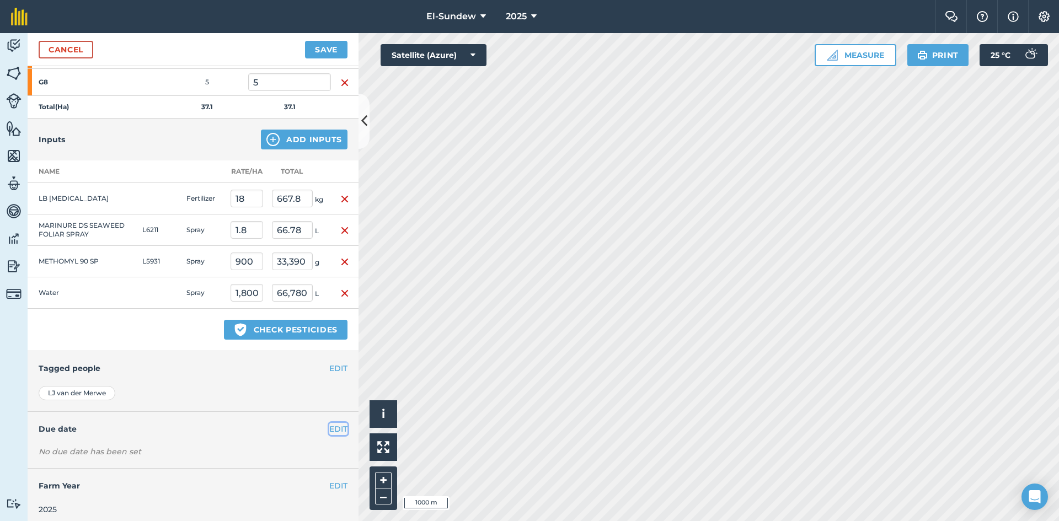
click at [329, 431] on button "EDIT" at bounding box center [338, 429] width 18 height 12
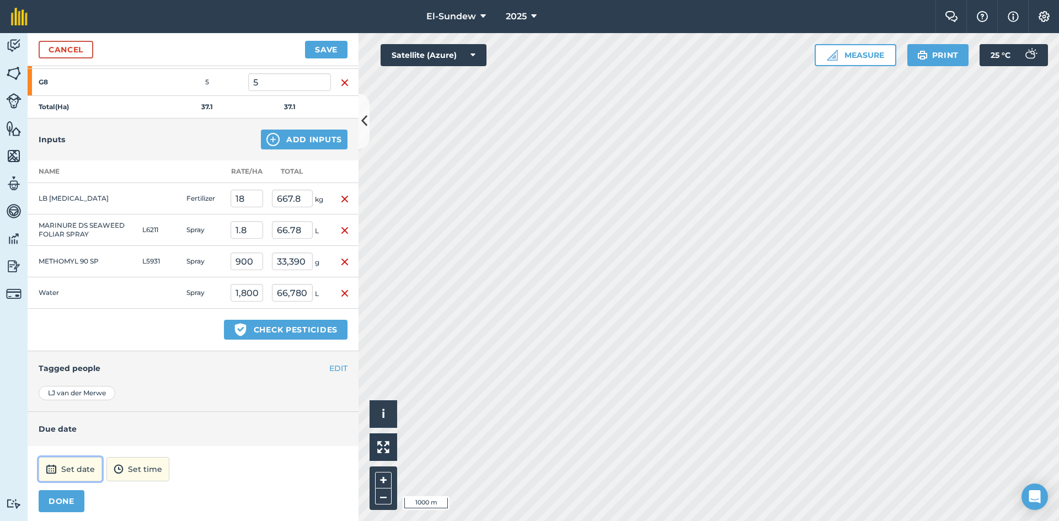
click at [65, 472] on button "Set date" at bounding box center [70, 469] width 63 height 24
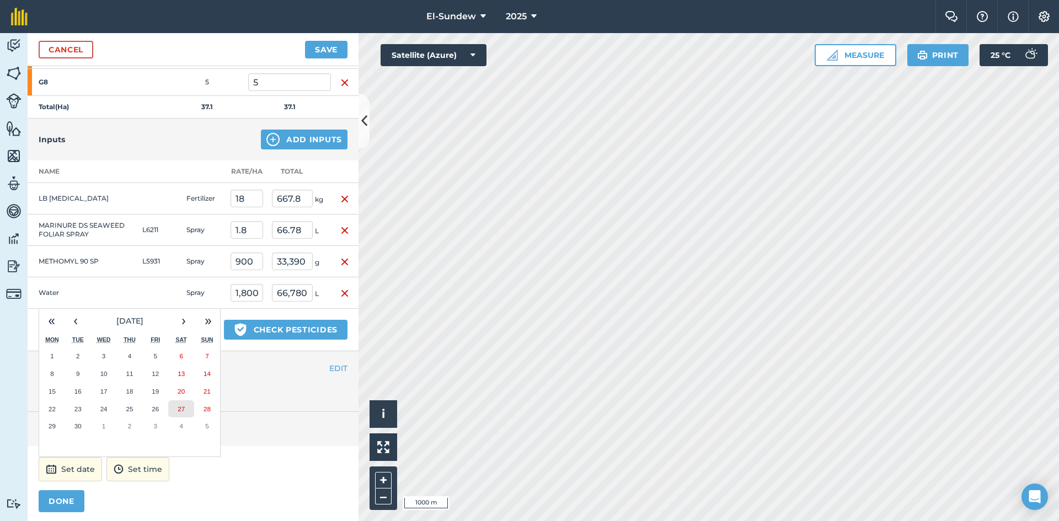
click at [180, 406] on abbr "27" at bounding box center [181, 408] width 7 height 7
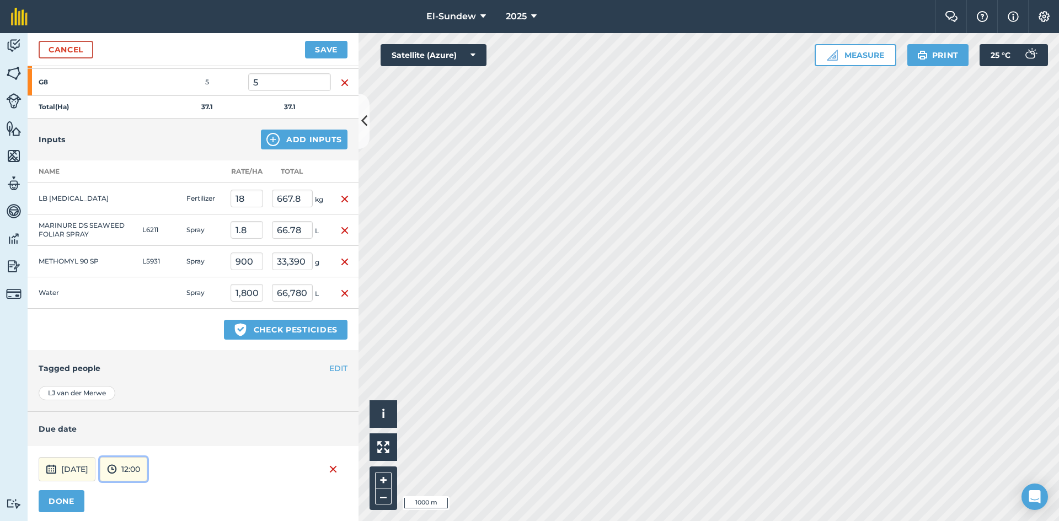
click at [147, 475] on button "12:00" at bounding box center [123, 469] width 47 height 24
click at [149, 376] on button "04:00" at bounding box center [126, 372] width 52 height 18
click at [44, 507] on button "DONE" at bounding box center [62, 501] width 46 height 22
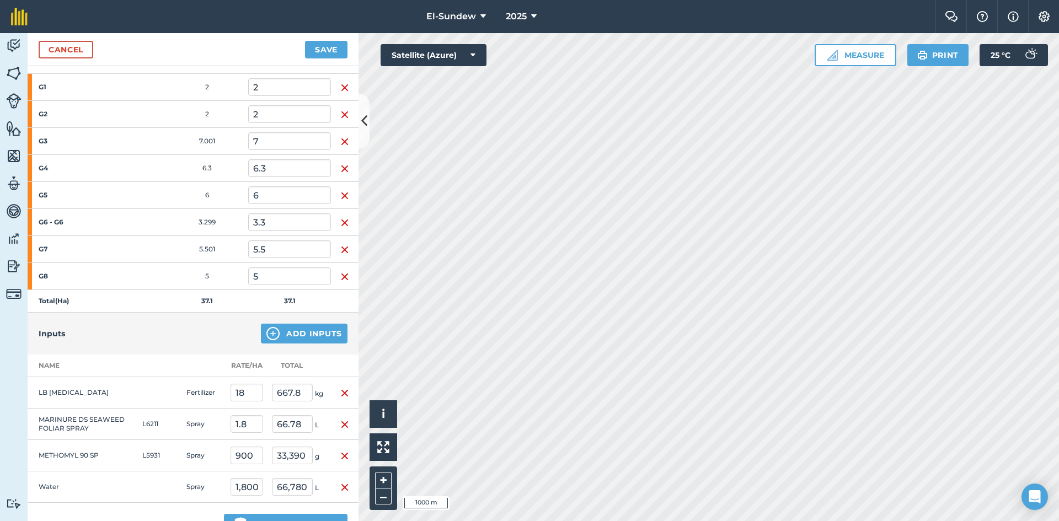
scroll to position [184, 0]
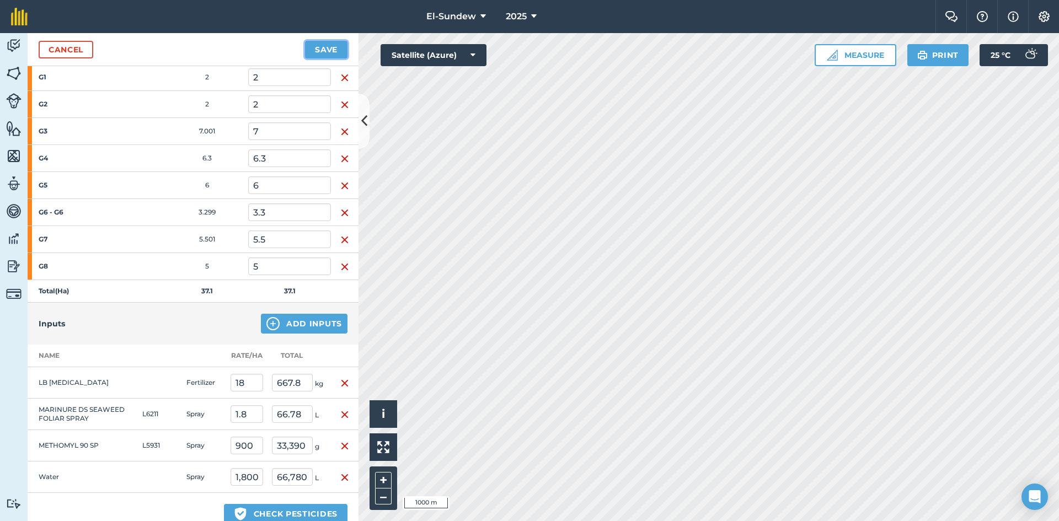
click at [326, 46] on button "Save" at bounding box center [326, 50] width 42 height 18
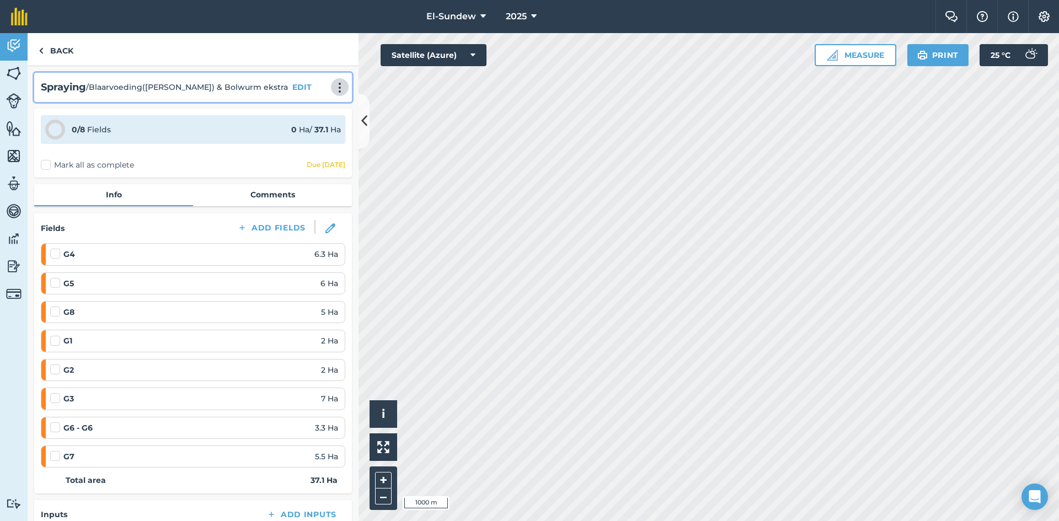
click at [333, 90] on img at bounding box center [339, 87] width 13 height 11
click at [308, 112] on link "Print" at bounding box center [316, 111] width 71 height 22
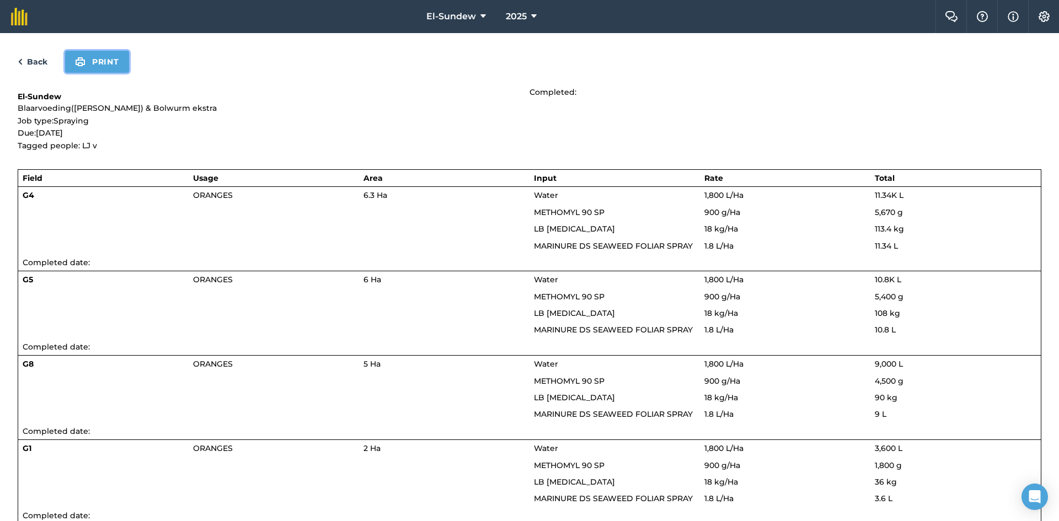
click at [103, 51] on button "Print" at bounding box center [97, 62] width 64 height 22
click at [40, 66] on link "Back" at bounding box center [33, 61] width 30 height 13
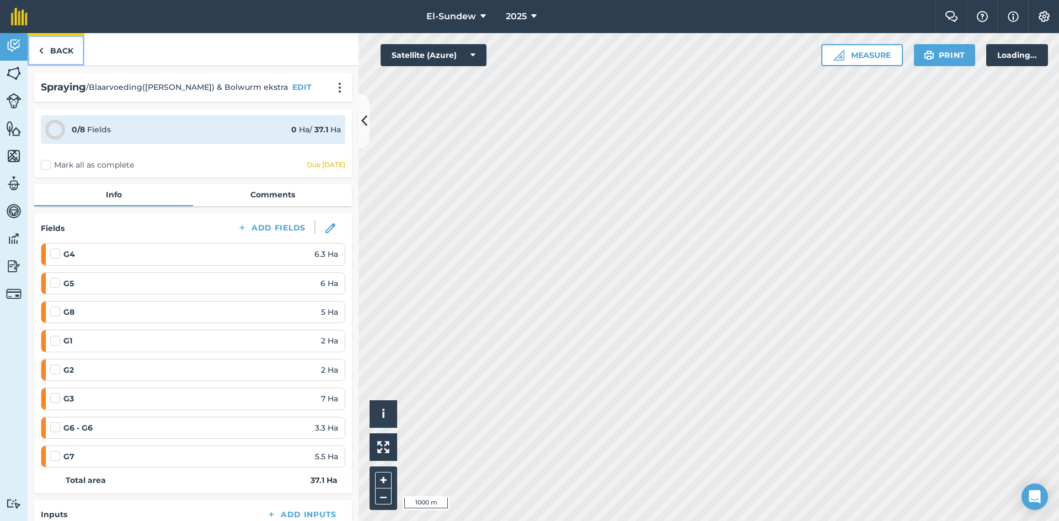
click at [57, 53] on link "Back" at bounding box center [56, 49] width 57 height 33
